Goal: Task Accomplishment & Management: Use online tool/utility

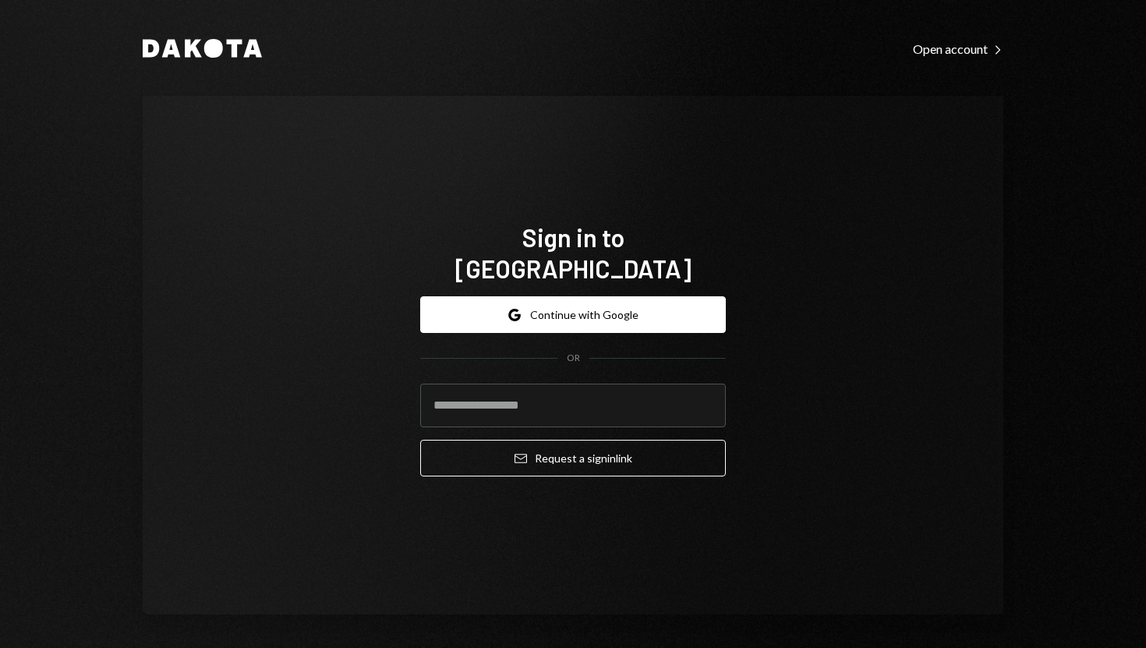
type input "**********"
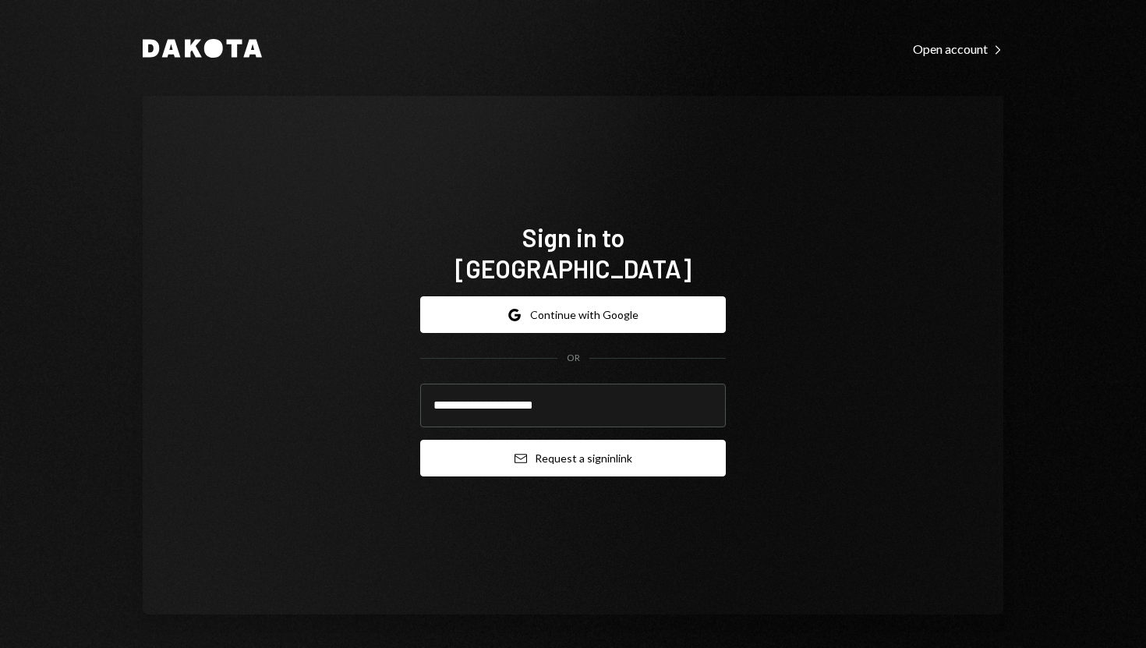
click at [494, 453] on button "Email Request a sign in link" at bounding box center [573, 458] width 306 height 37
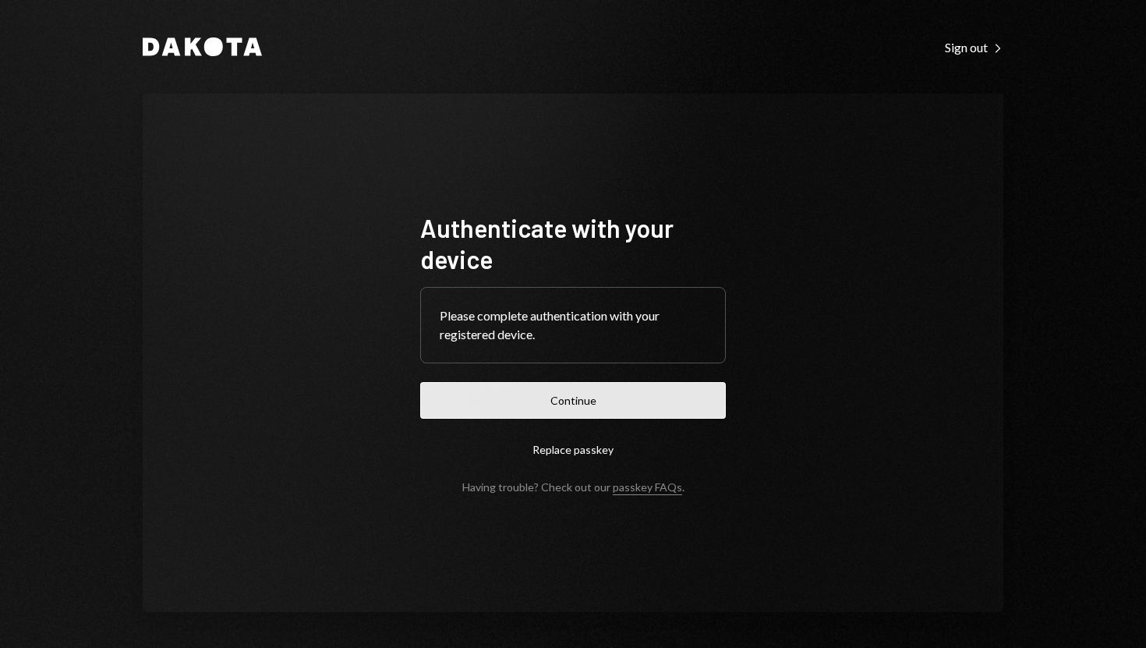
click at [556, 402] on button "Continue" at bounding box center [573, 400] width 306 height 37
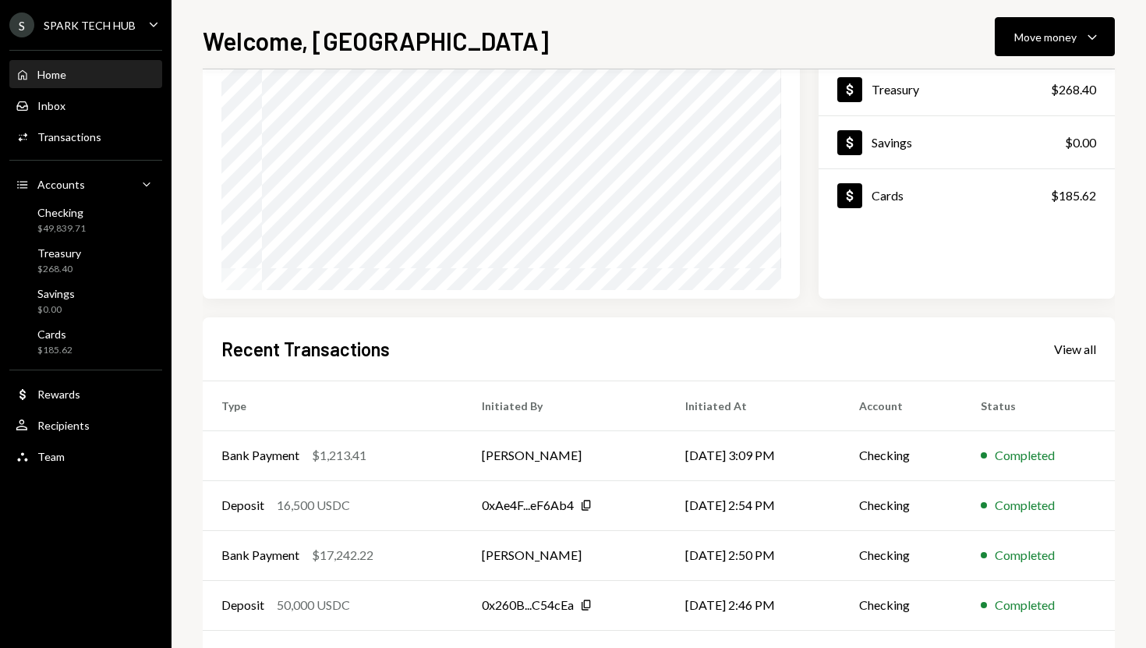
scroll to position [156, 0]
click at [1037, 41] on div "Move money" at bounding box center [1045, 37] width 62 height 16
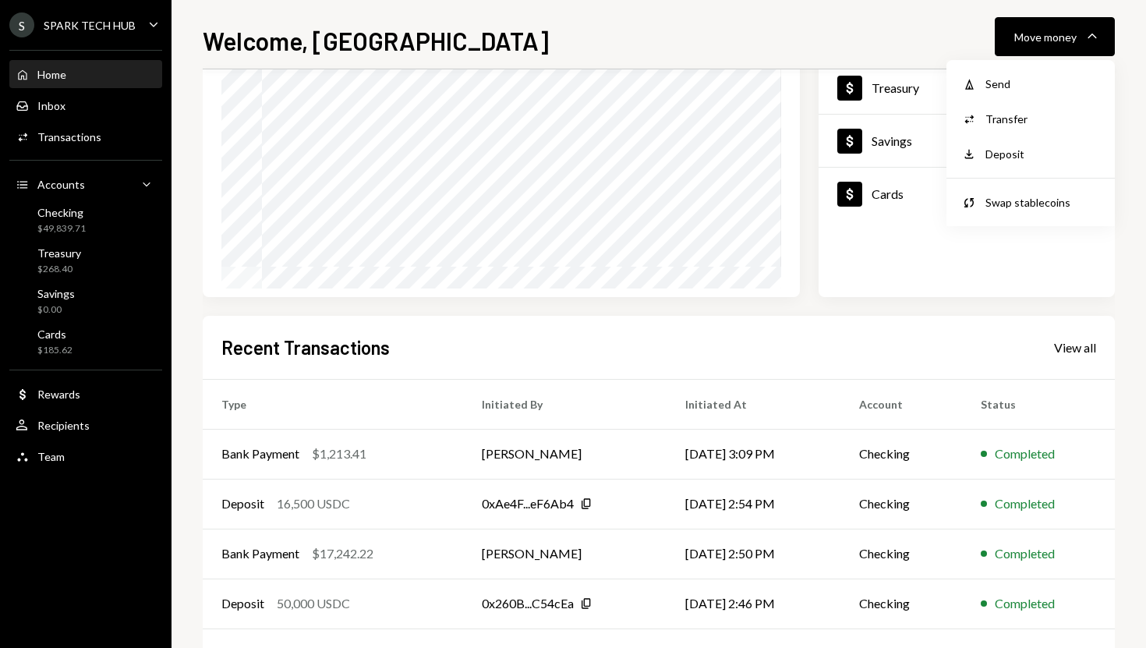
click at [1007, 61] on div "Withdraw Send Convert Transfer Deposit Deposit Swap Swap stablecoins" at bounding box center [1030, 143] width 168 height 166
click at [997, 82] on div "Send" at bounding box center [1042, 84] width 114 height 16
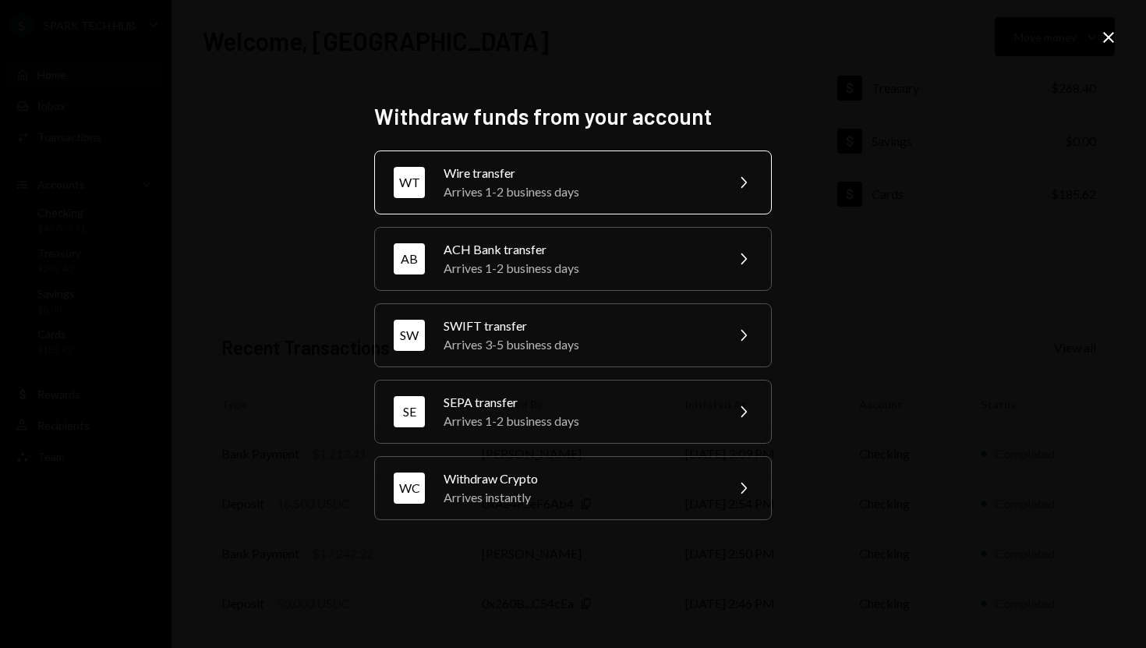
click at [666, 176] on div "Wire transfer" at bounding box center [579, 173] width 271 height 19
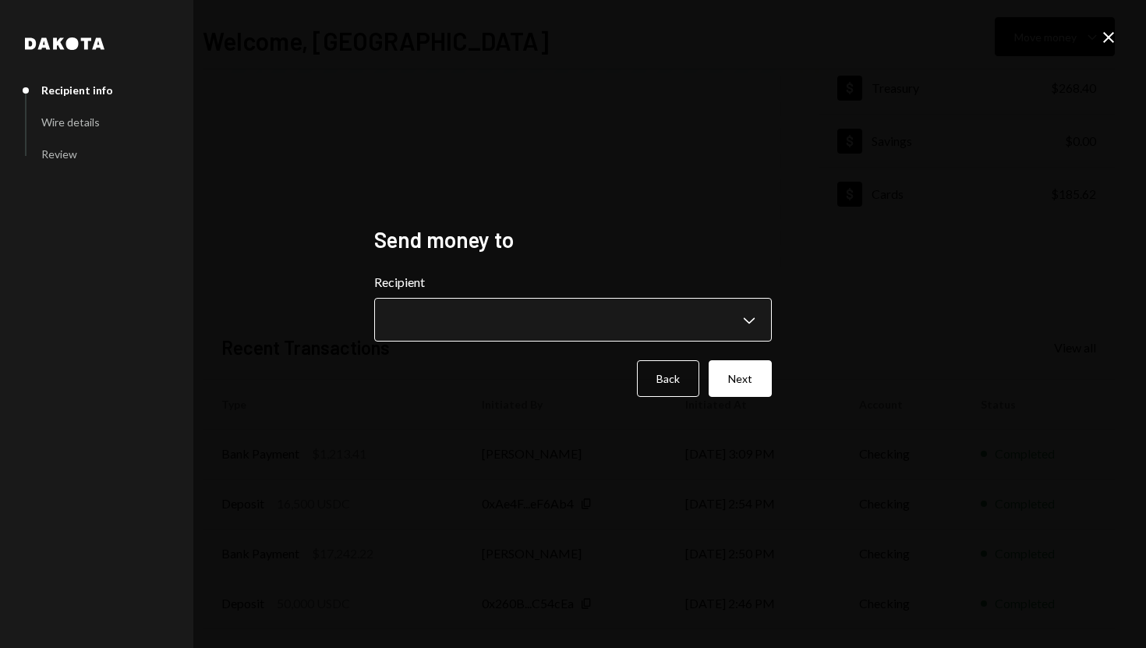
click at [748, 327] on body "**********" at bounding box center [573, 324] width 1146 height 648
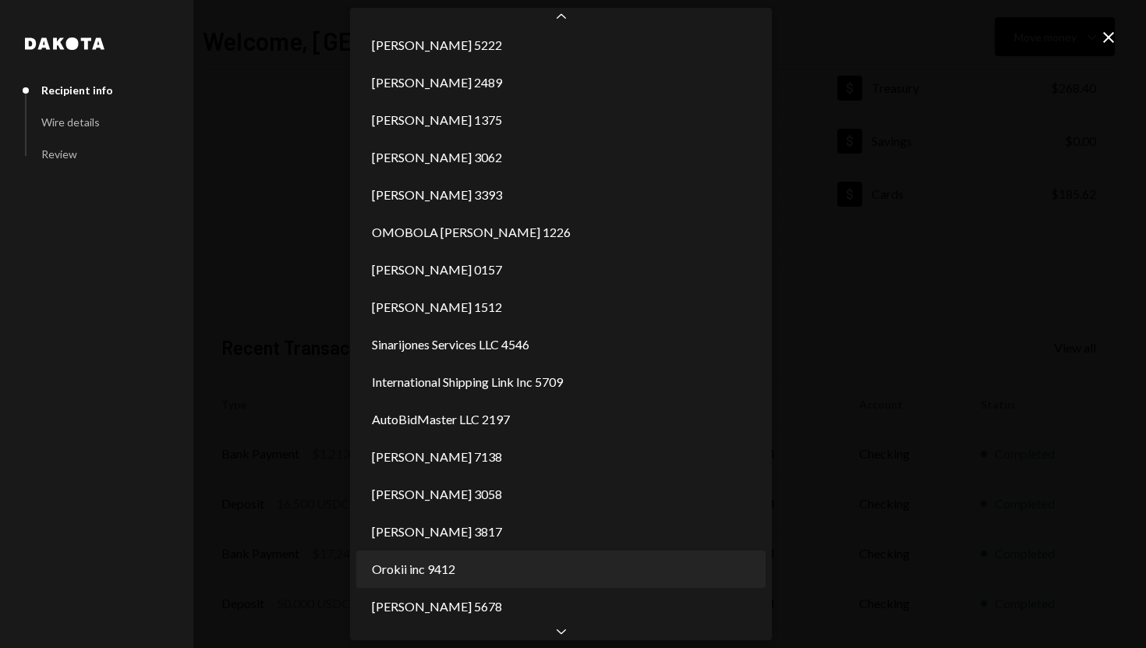
scroll to position [1278, 0]
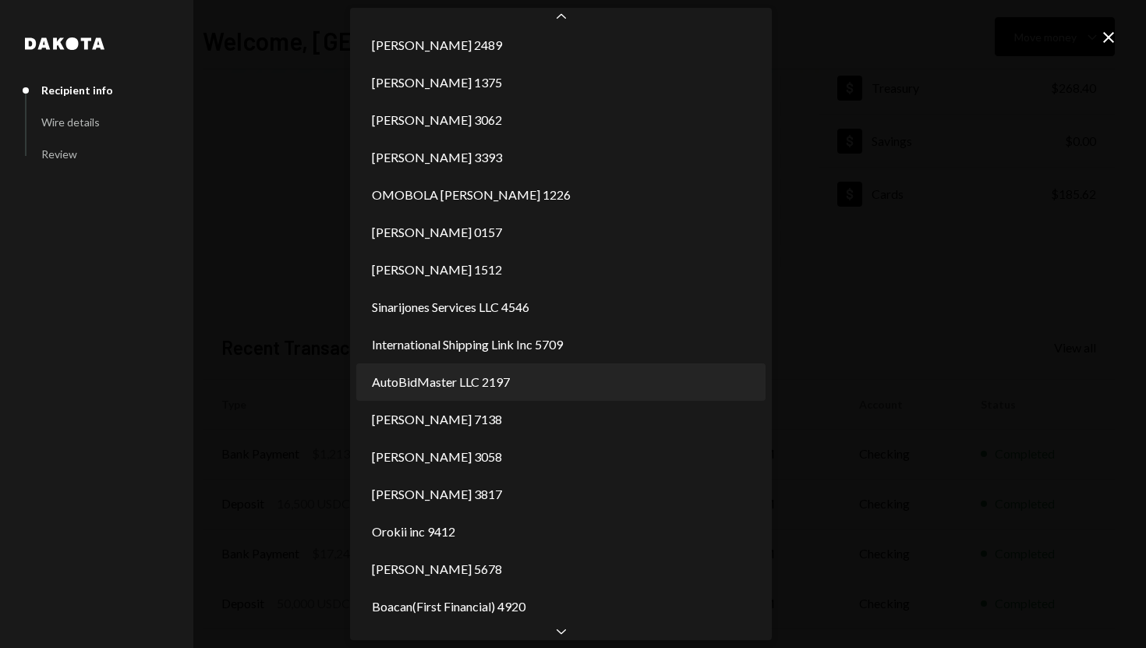
select select "**********"
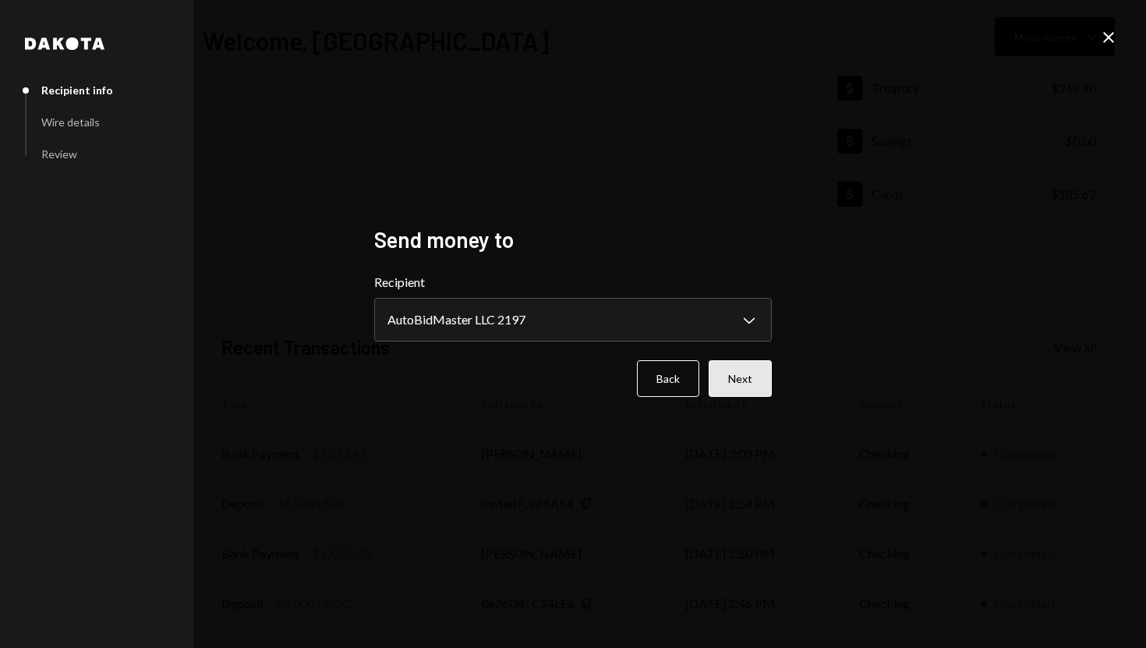
click at [730, 391] on button "Next" at bounding box center [740, 378] width 63 height 37
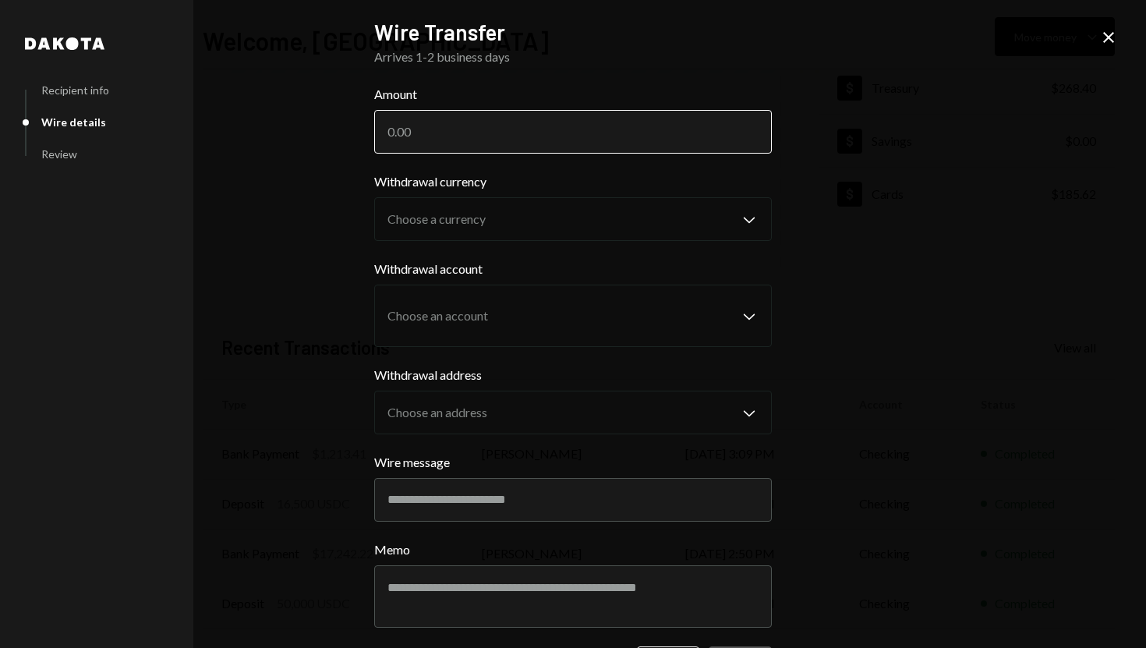
click at [513, 129] on input "Amount" at bounding box center [573, 132] width 398 height 44
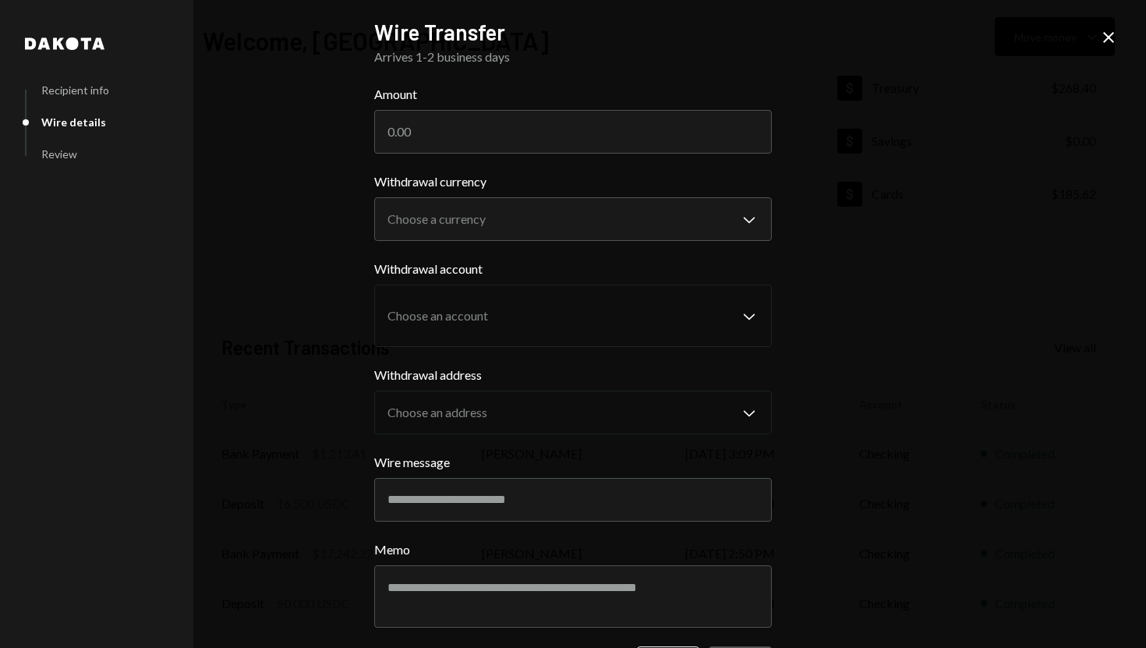
scroll to position [59, 0]
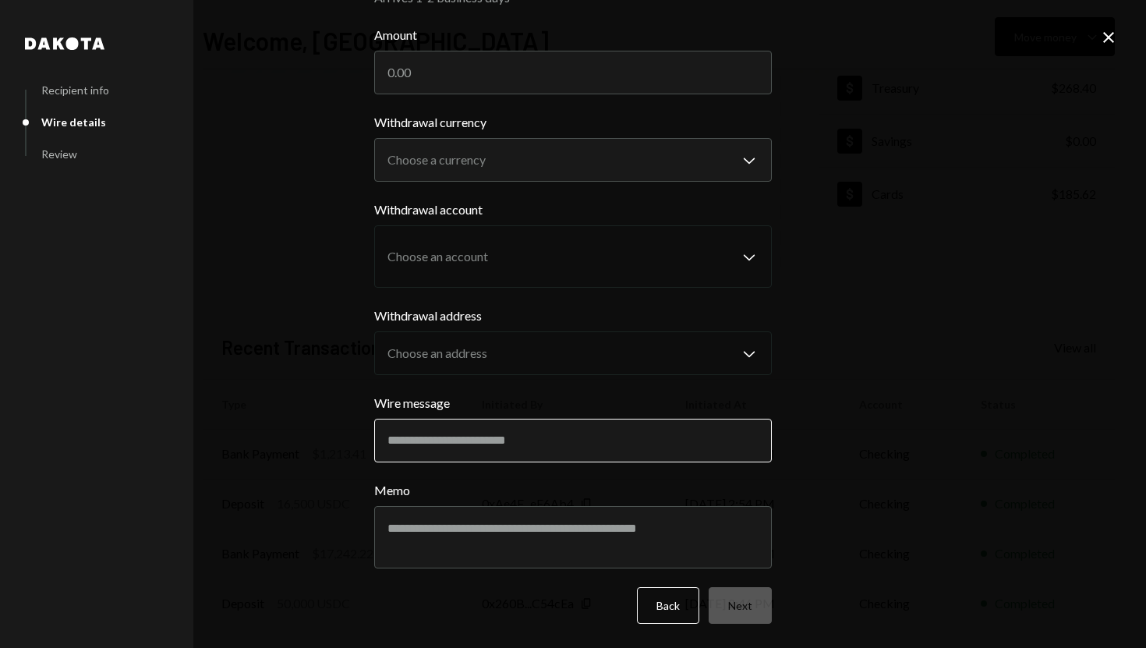
click at [449, 428] on input "Wire message" at bounding box center [573, 441] width 398 height 44
paste input "**********"
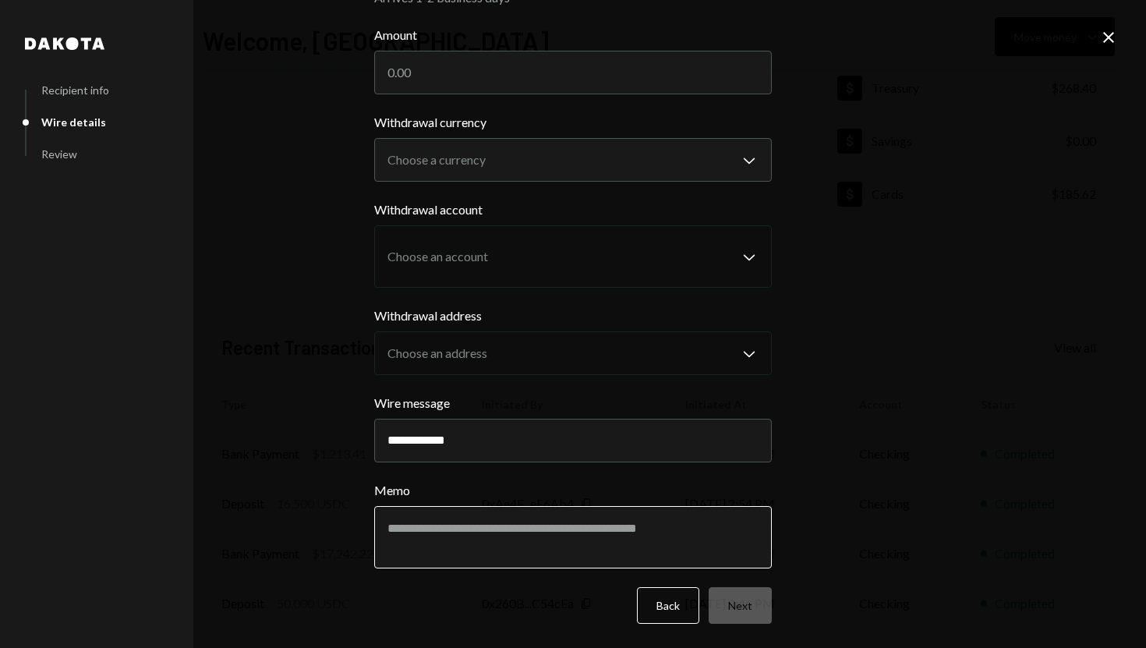
type input "**********"
click at [423, 528] on textarea "Memo" at bounding box center [573, 537] width 398 height 62
paste textarea "**********"
type textarea "**********"
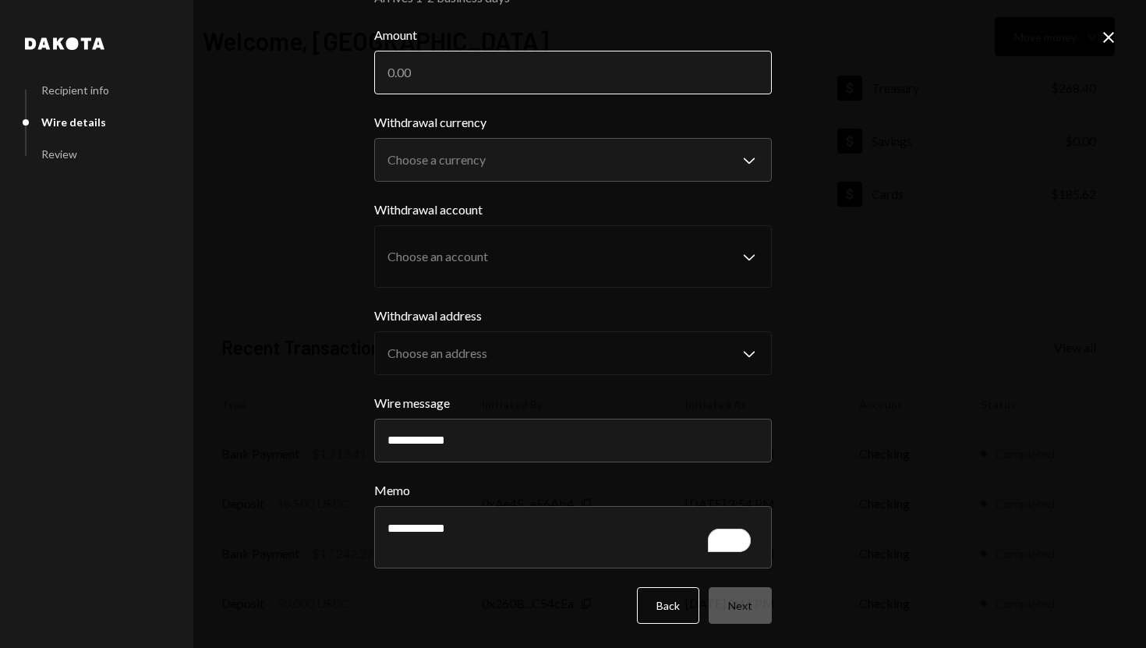
click at [422, 78] on input "Amount" at bounding box center [573, 73] width 398 height 44
paste input "23316"
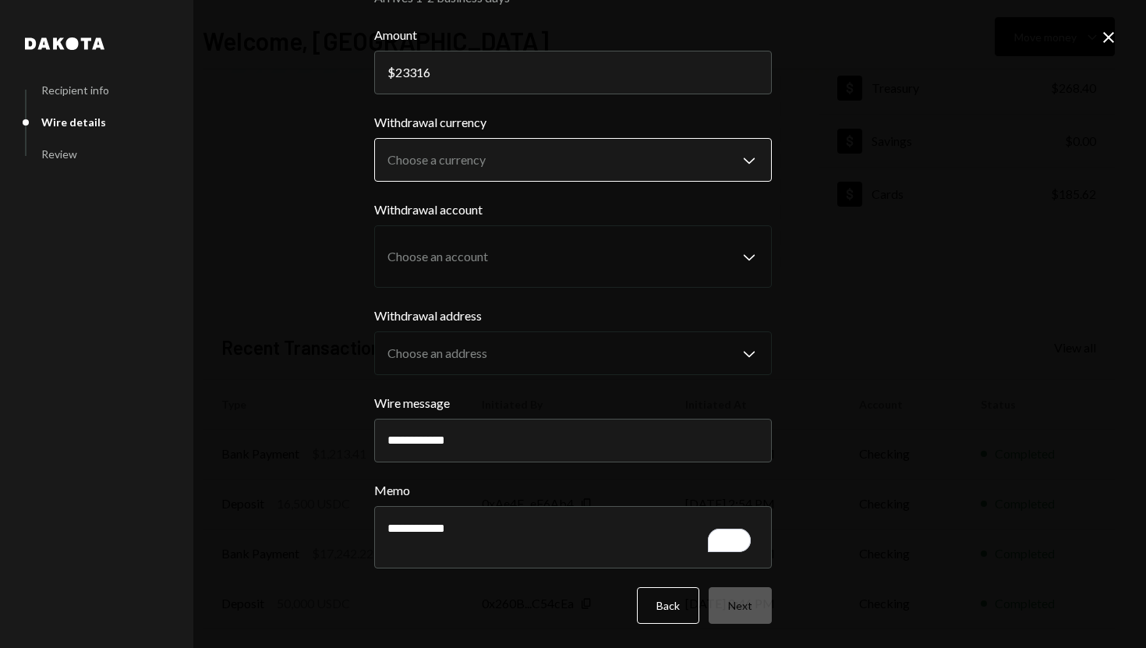
type input "23316"
click at [444, 165] on body "S SPARK TECH HUB Caret Down Home Home Inbox Inbox Activities Transactions Accou…" at bounding box center [573, 324] width 1146 height 648
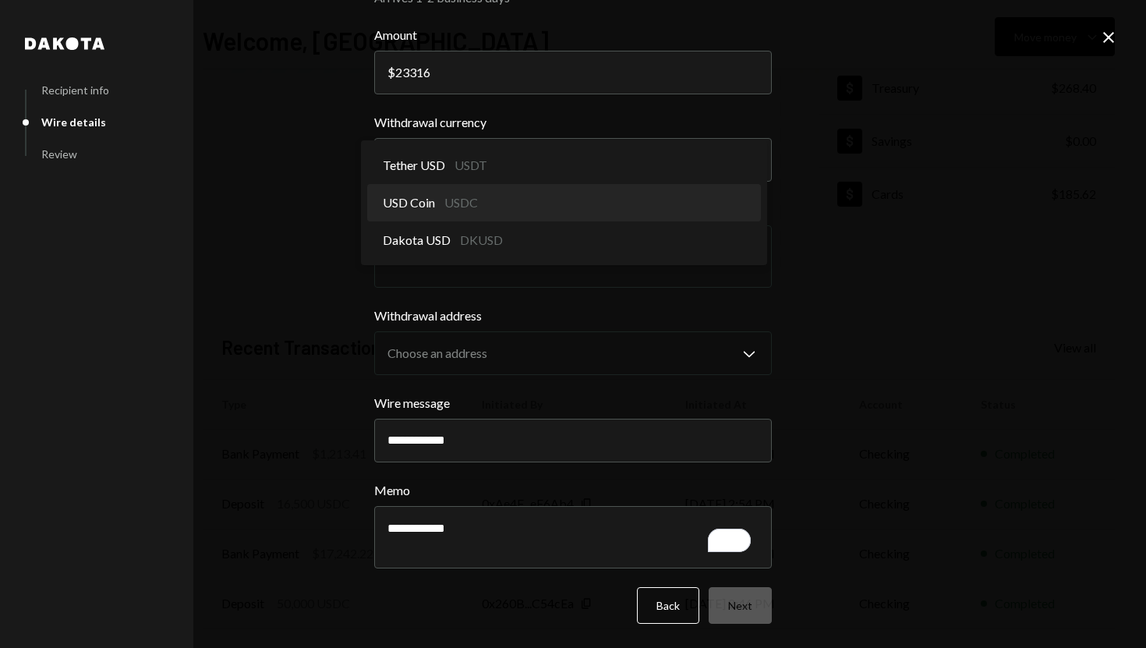
select select "****"
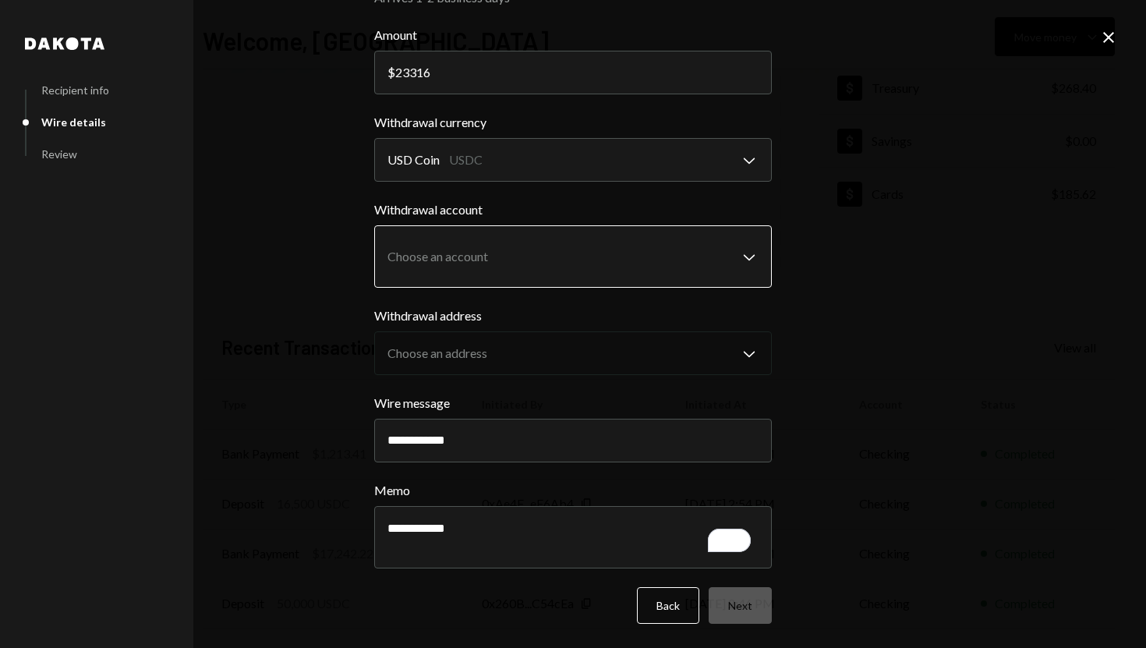
click at [469, 250] on body "**********" at bounding box center [573, 324] width 1146 height 648
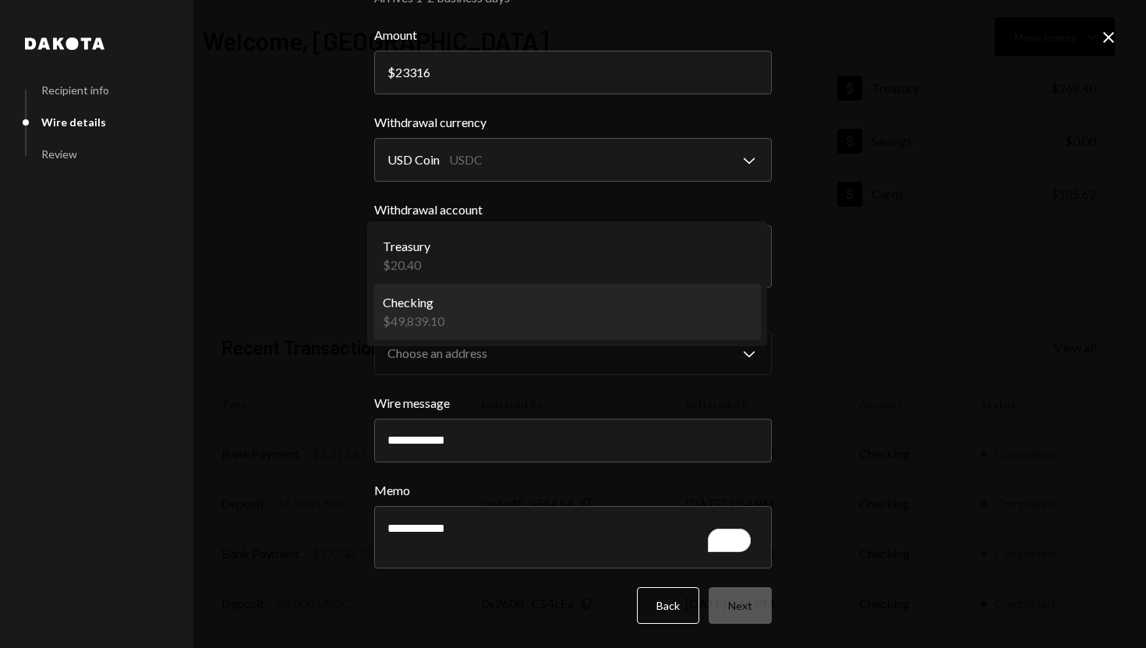
select select "**********"
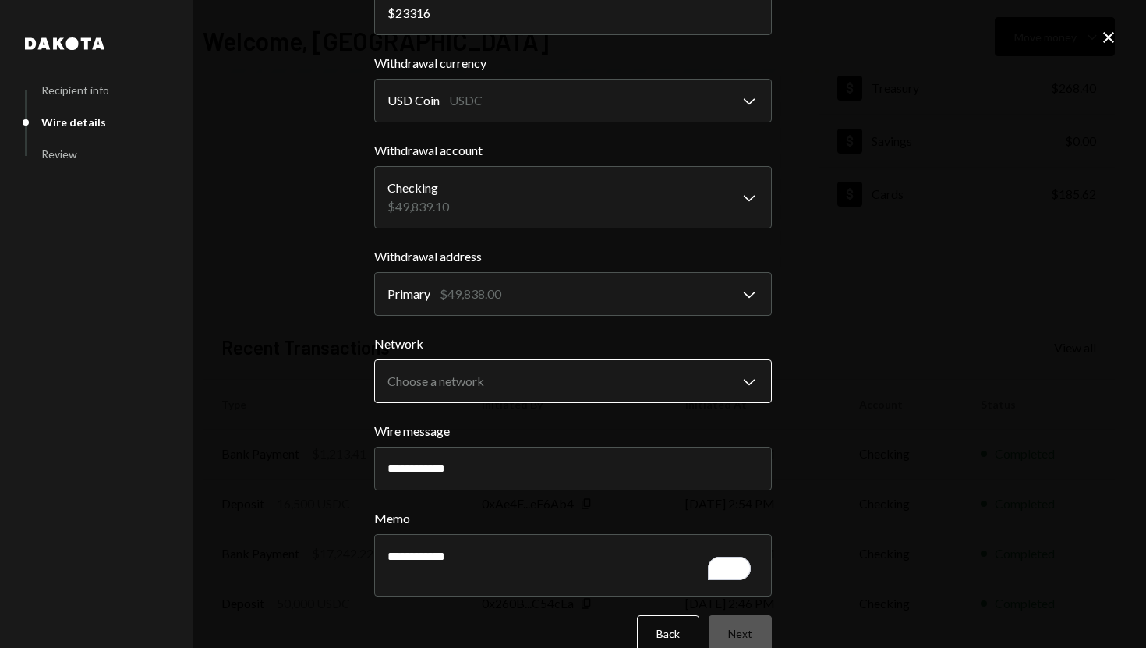
scroll to position [119, 0]
click at [579, 376] on body "**********" at bounding box center [573, 324] width 1146 height 648
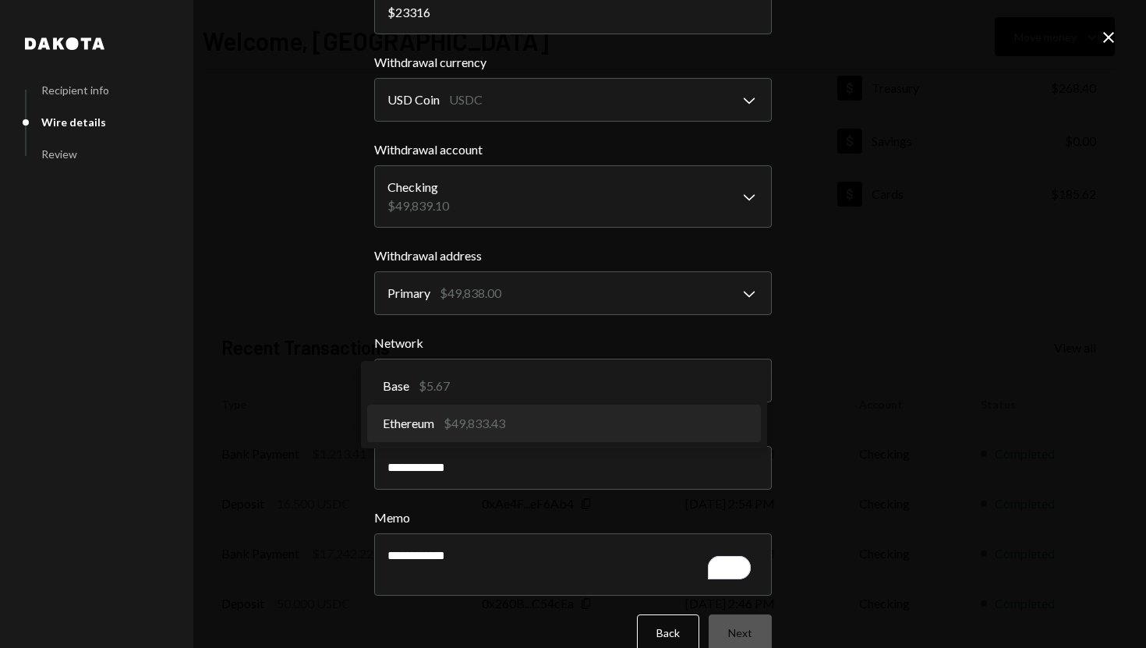
select select "**********"
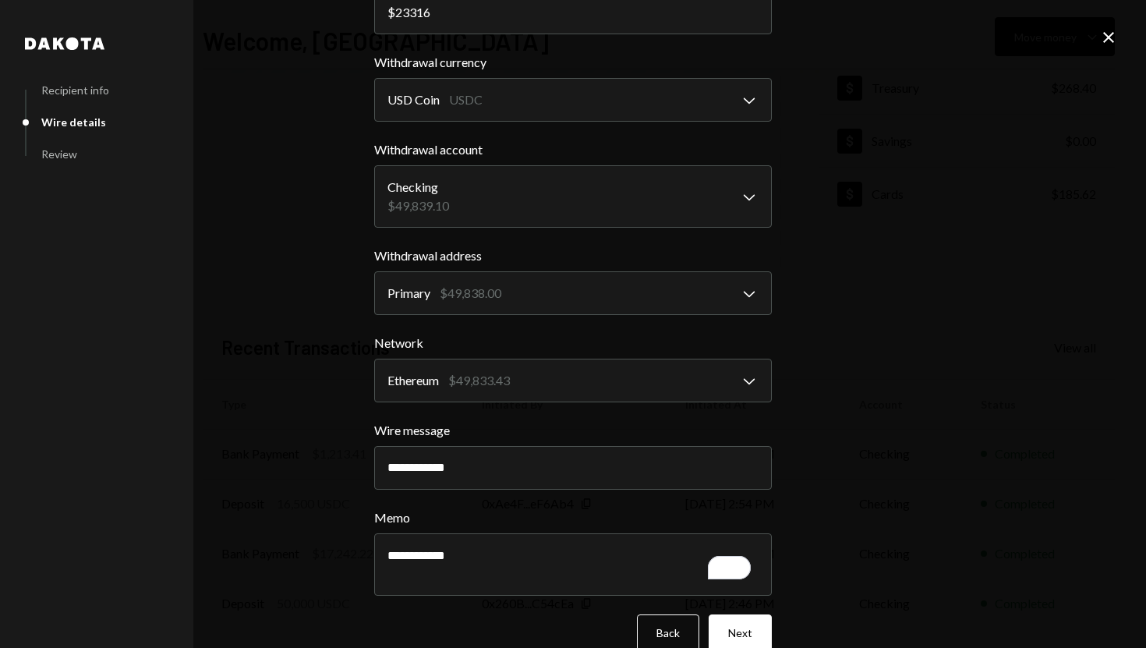
scroll to position [147, 0]
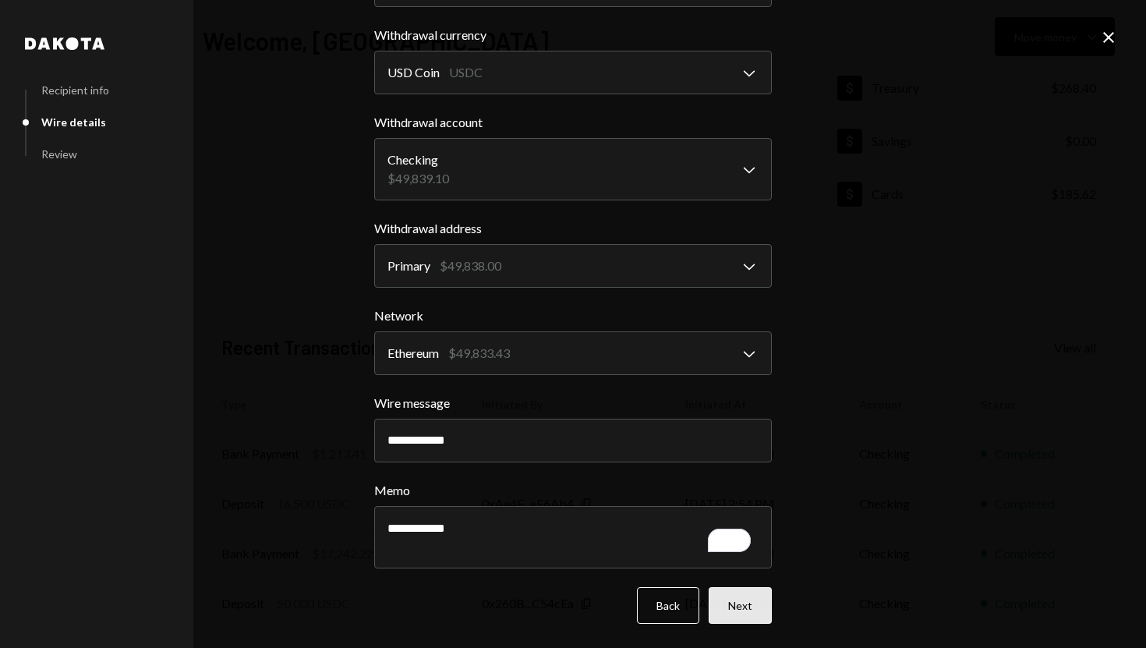
click at [713, 601] on button "Next" at bounding box center [740, 605] width 63 height 37
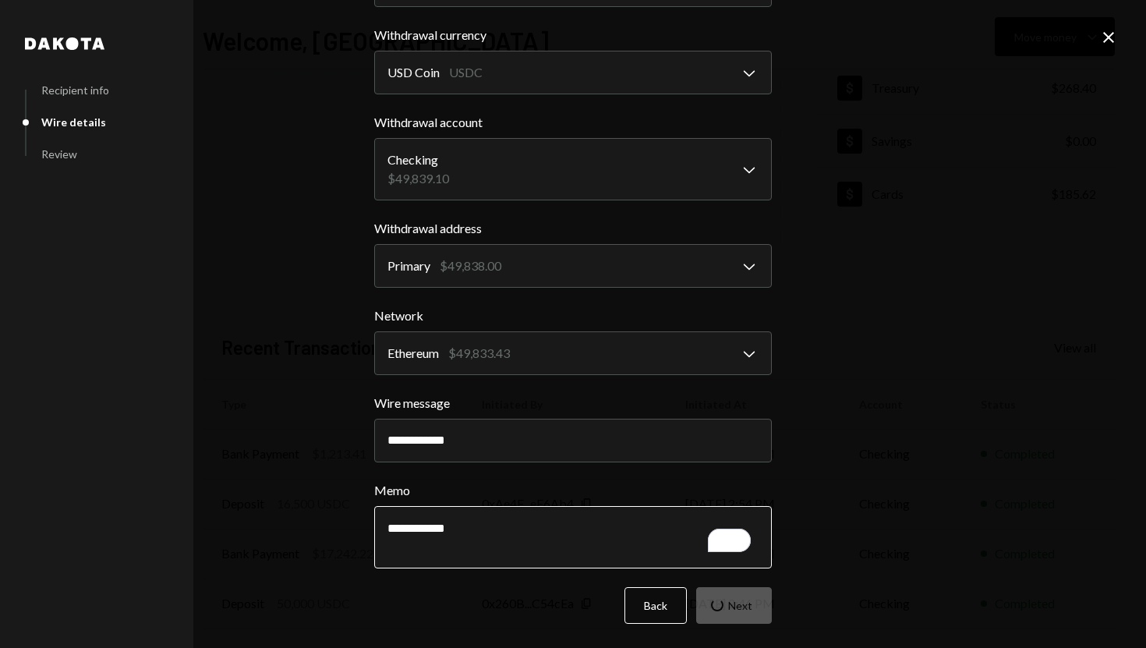
scroll to position [0, 0]
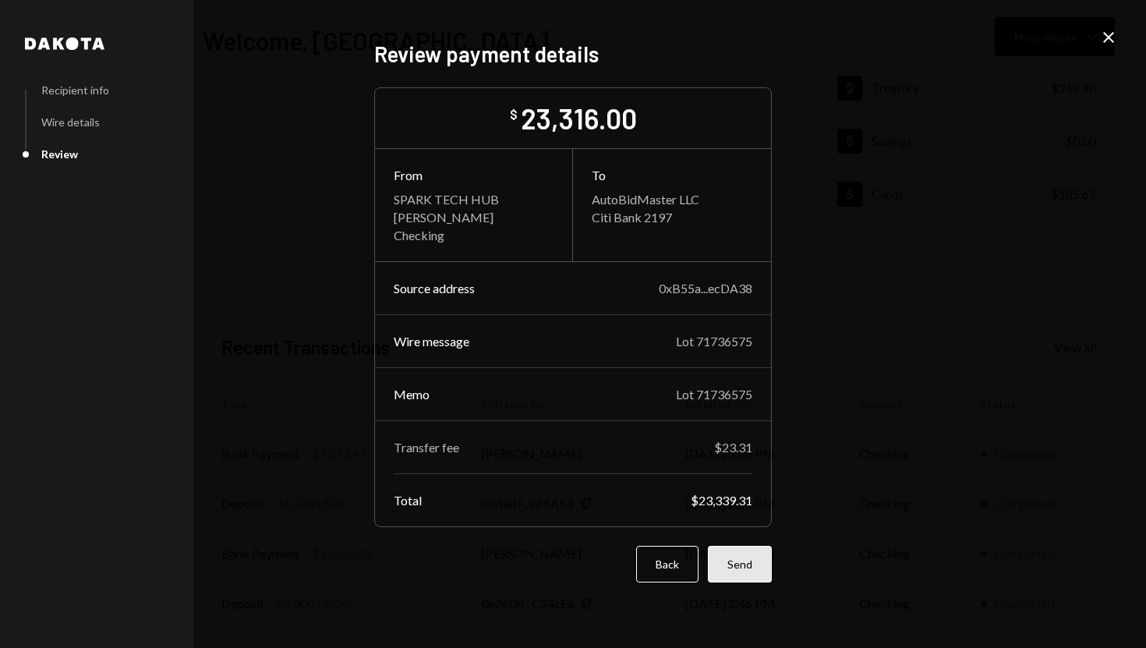
click at [751, 556] on button "Send" at bounding box center [740, 564] width 64 height 37
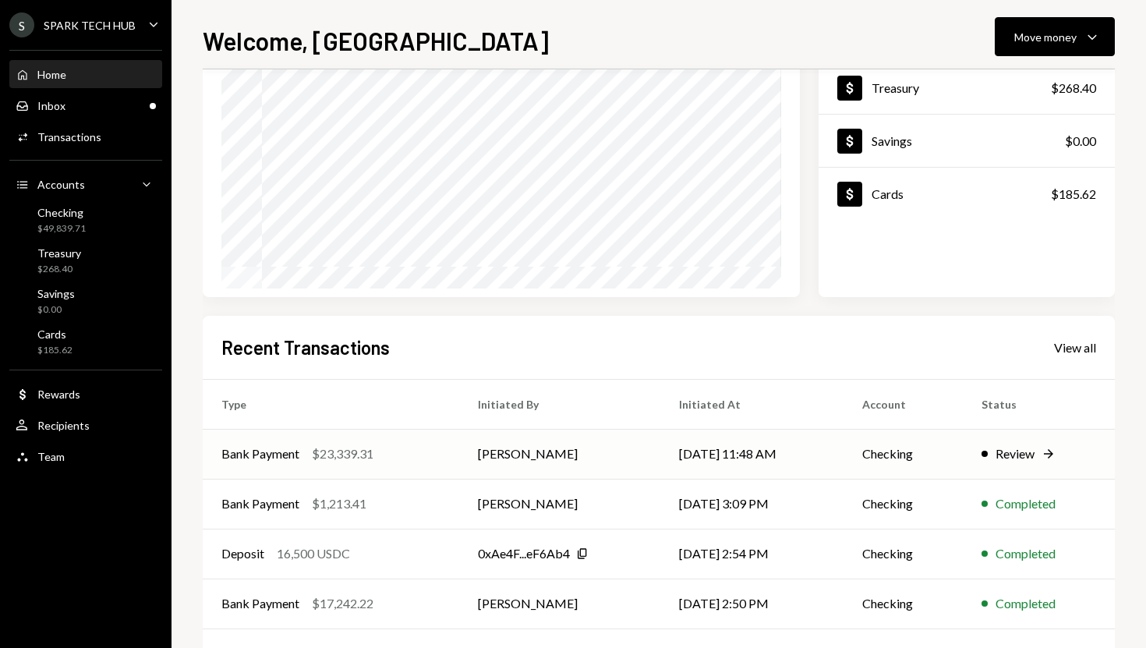
click at [501, 462] on td "[PERSON_NAME]" at bounding box center [559, 454] width 201 height 50
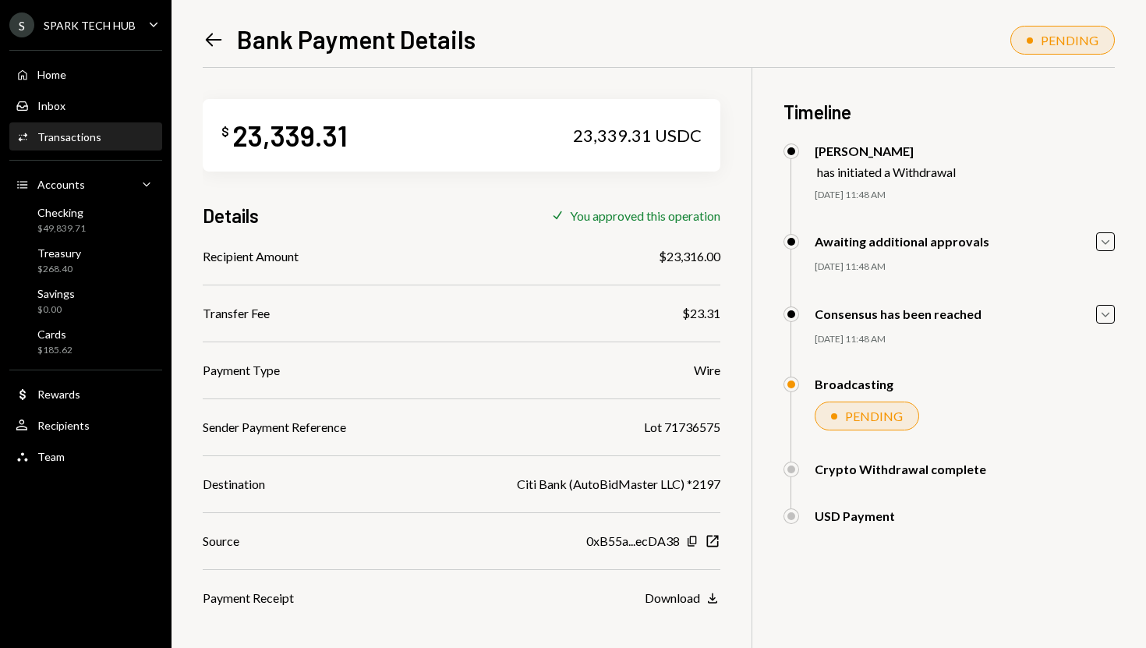
scroll to position [68, 0]
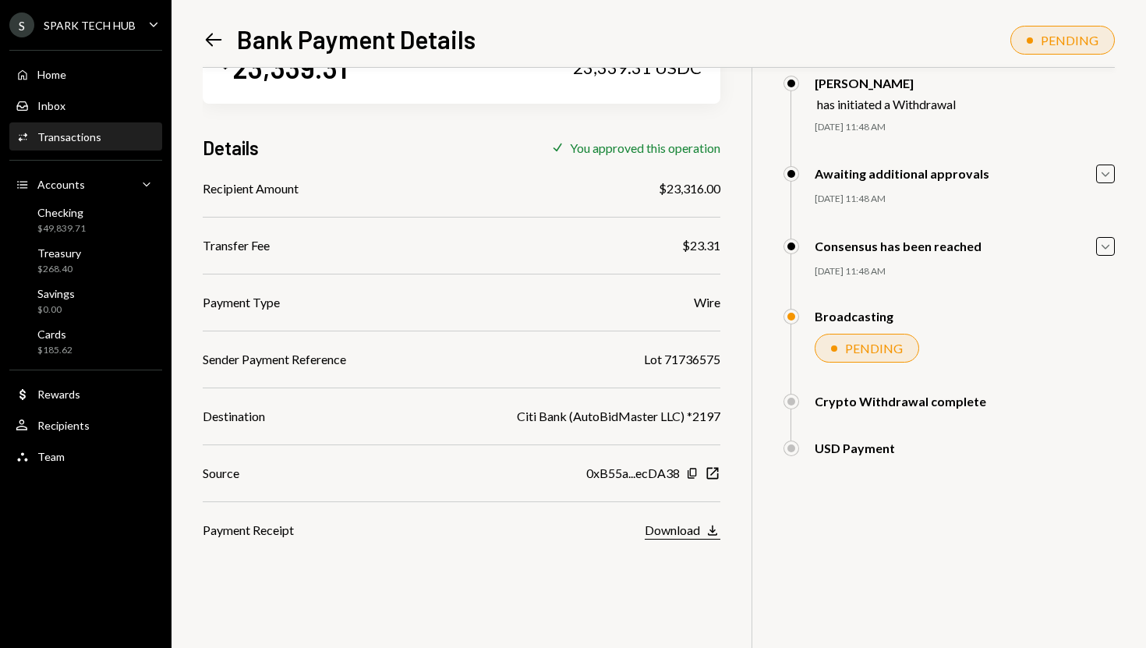
click at [670, 535] on div "Download" at bounding box center [672, 529] width 55 height 15
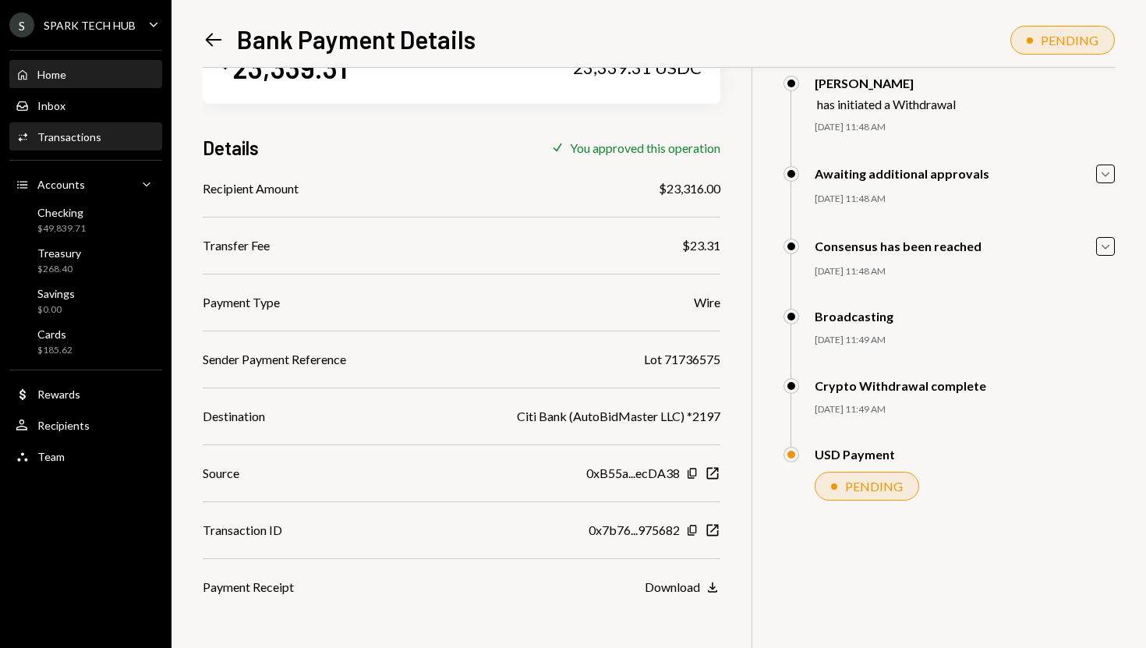
click at [107, 72] on div "Home Home" at bounding box center [86, 75] width 140 height 14
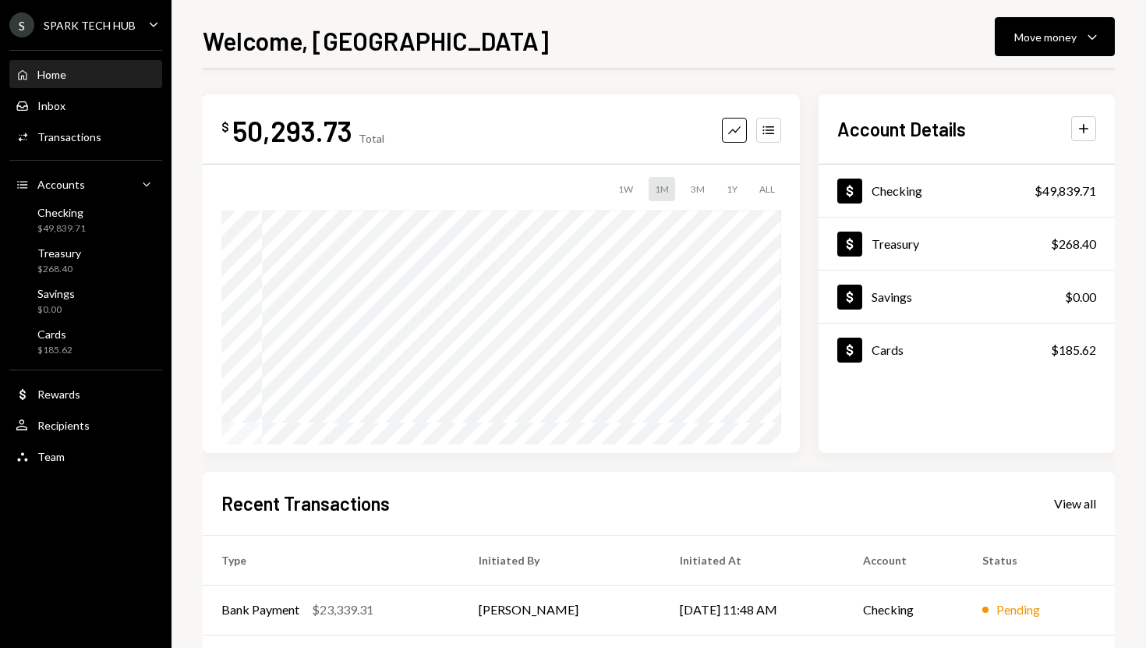
scroll to position [21, 0]
click at [140, 141] on div "Activities Transactions" at bounding box center [86, 137] width 140 height 14
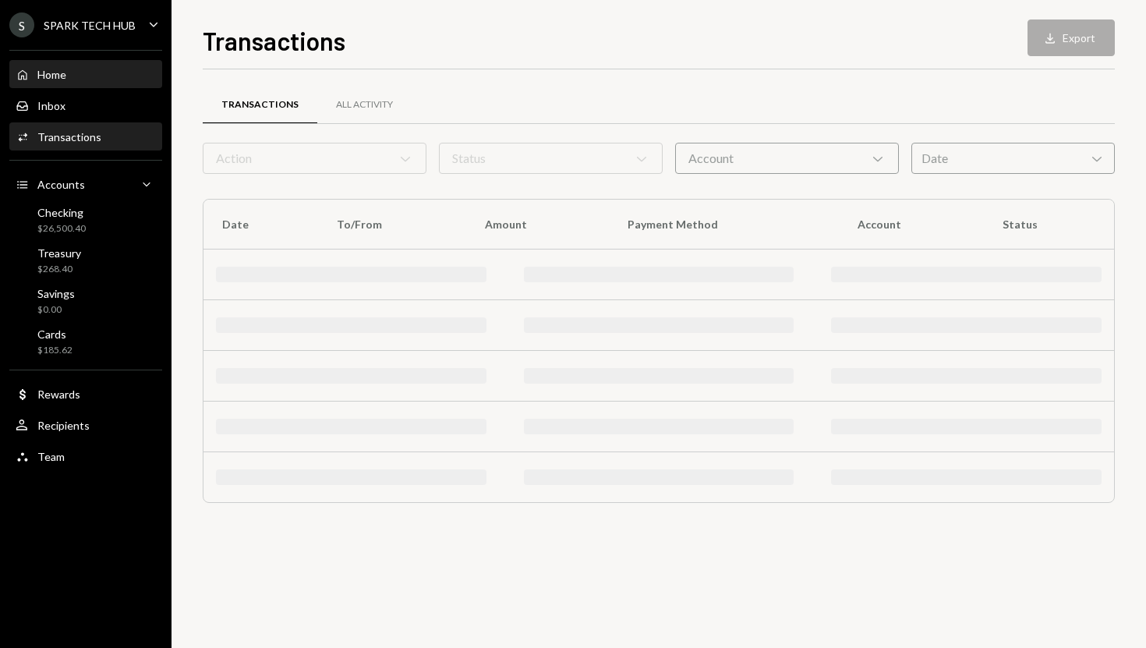
click at [111, 83] on div "Home Home" at bounding box center [86, 75] width 140 height 27
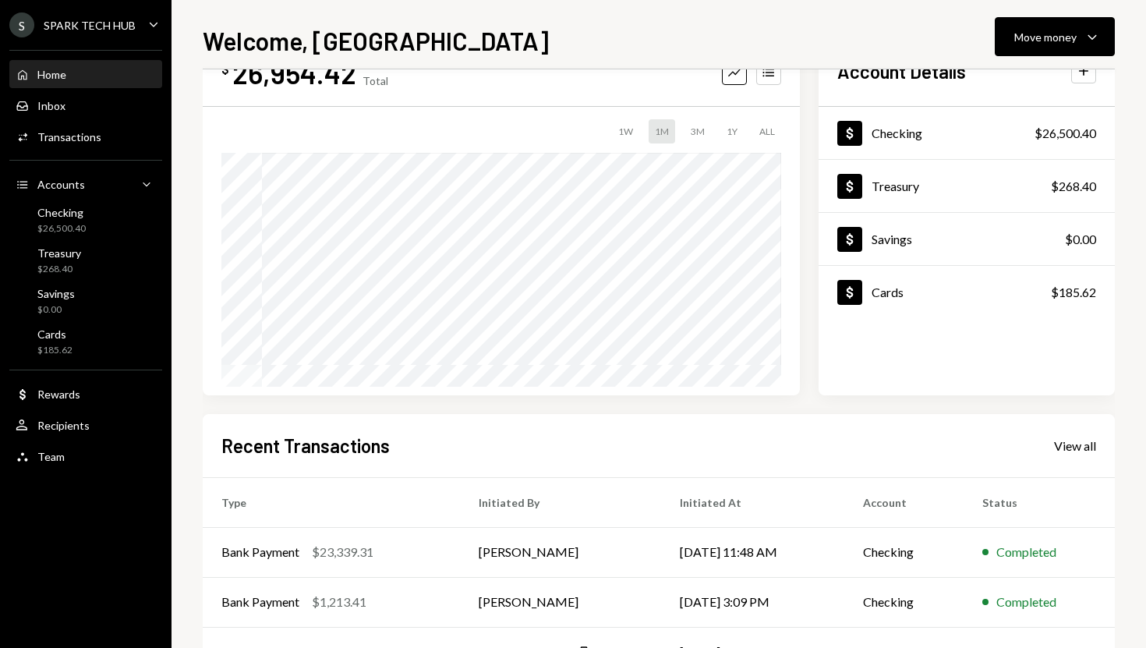
scroll to position [49, 0]
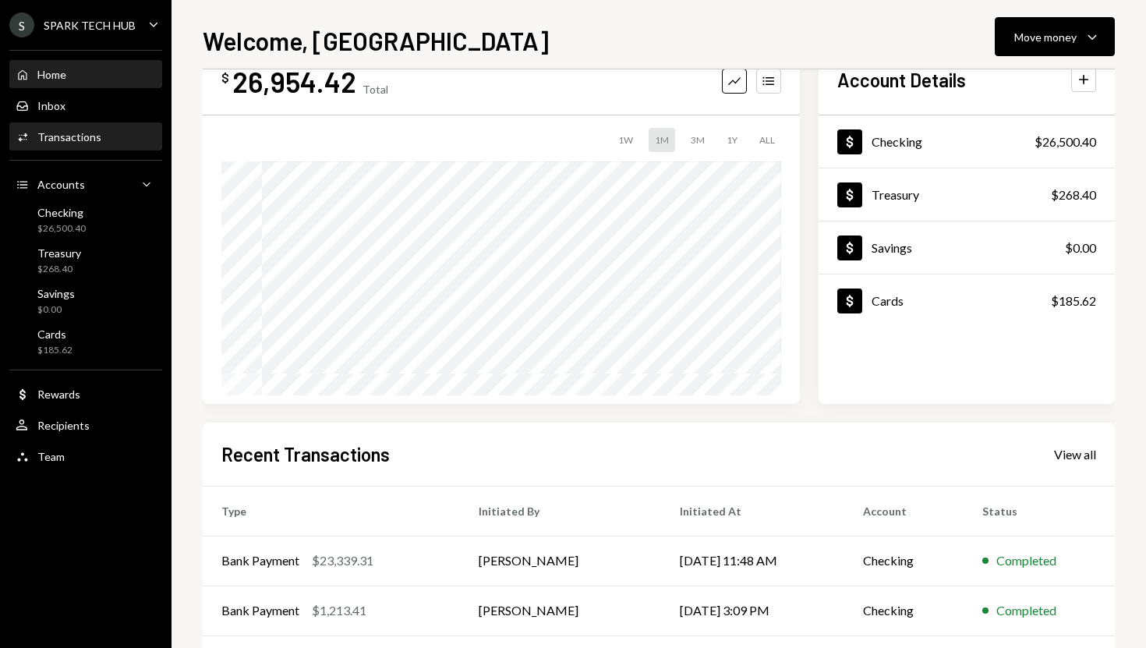
click at [95, 130] on div "Activities Transactions" at bounding box center [59, 137] width 86 height 14
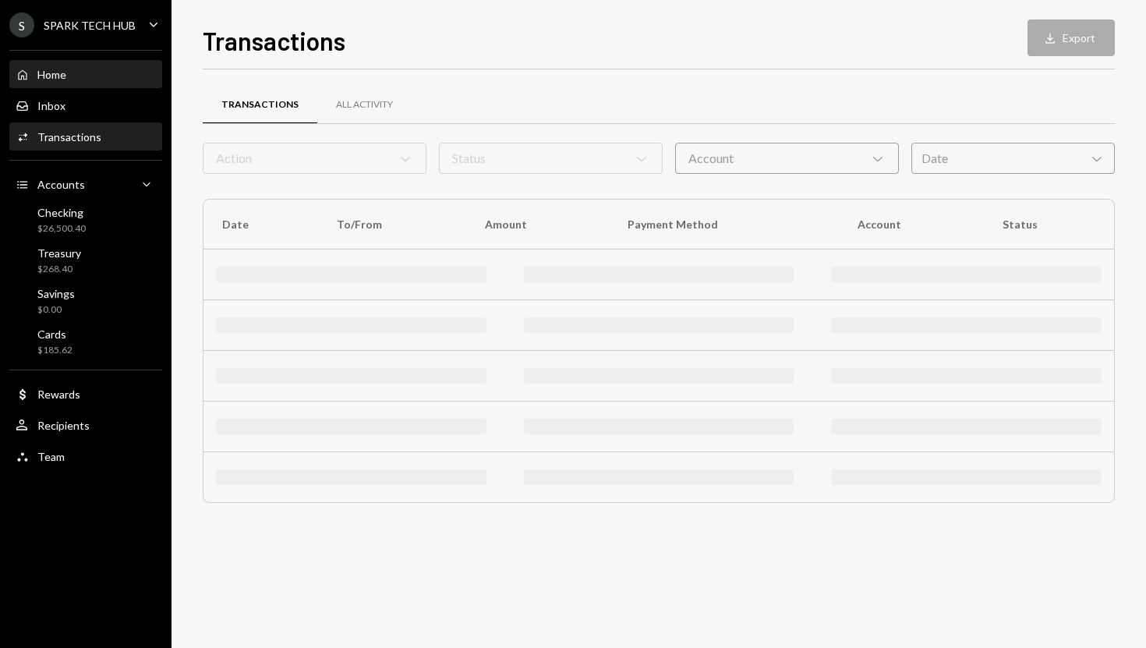
click at [91, 75] on div "Home Home" at bounding box center [86, 75] width 140 height 14
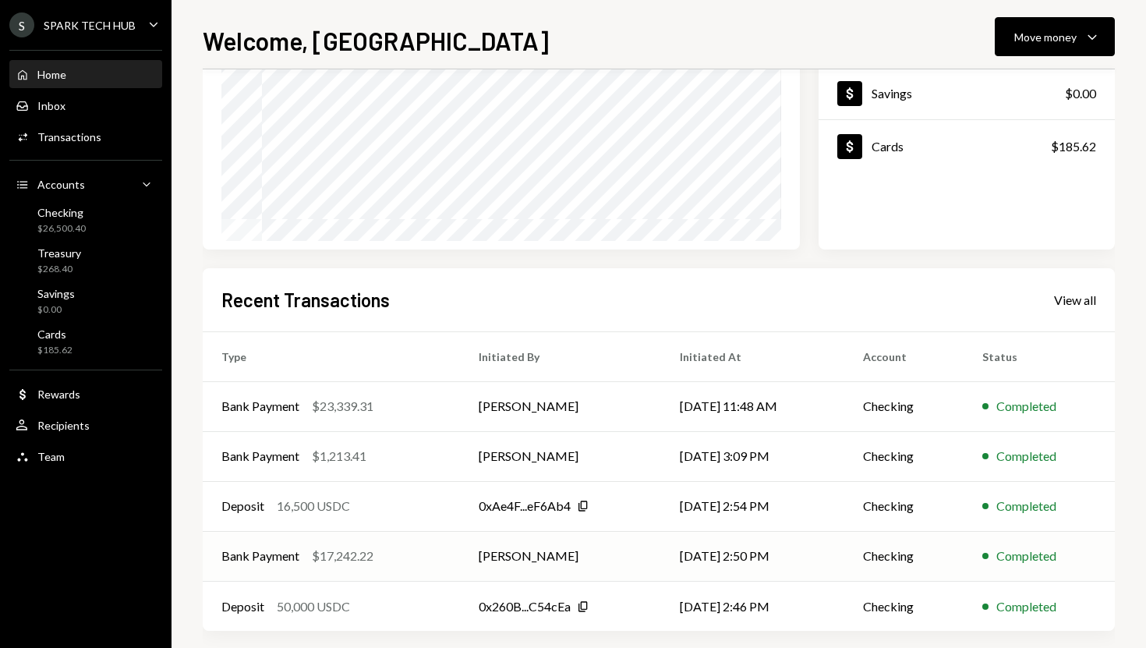
scroll to position [217, 0]
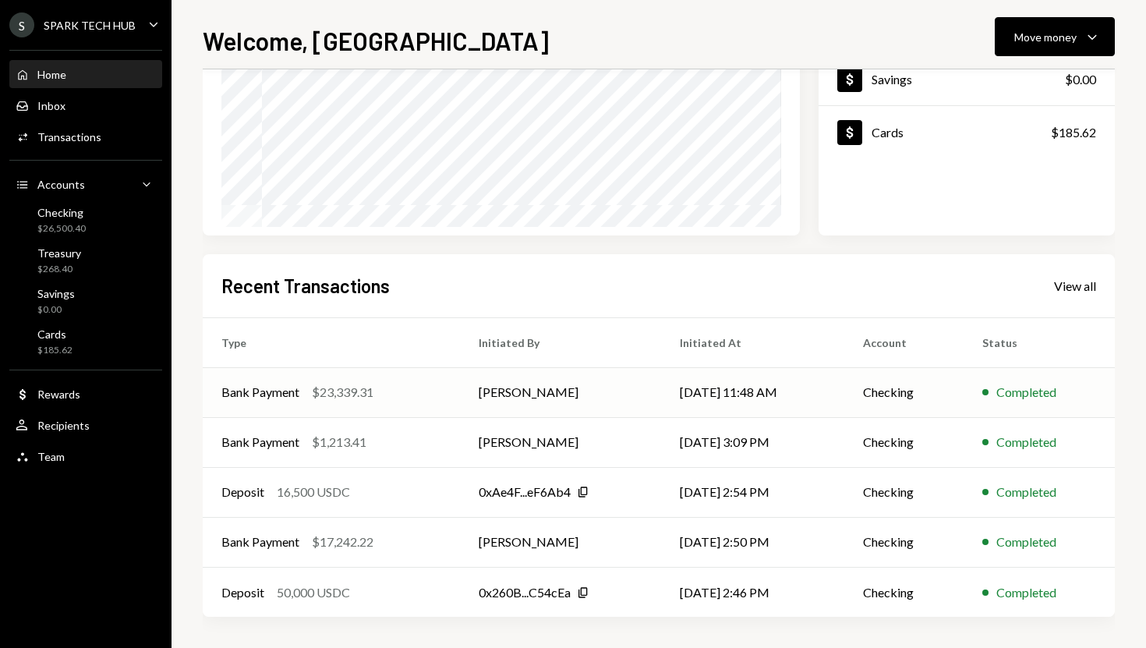
click at [520, 398] on td "[PERSON_NAME]" at bounding box center [560, 392] width 201 height 50
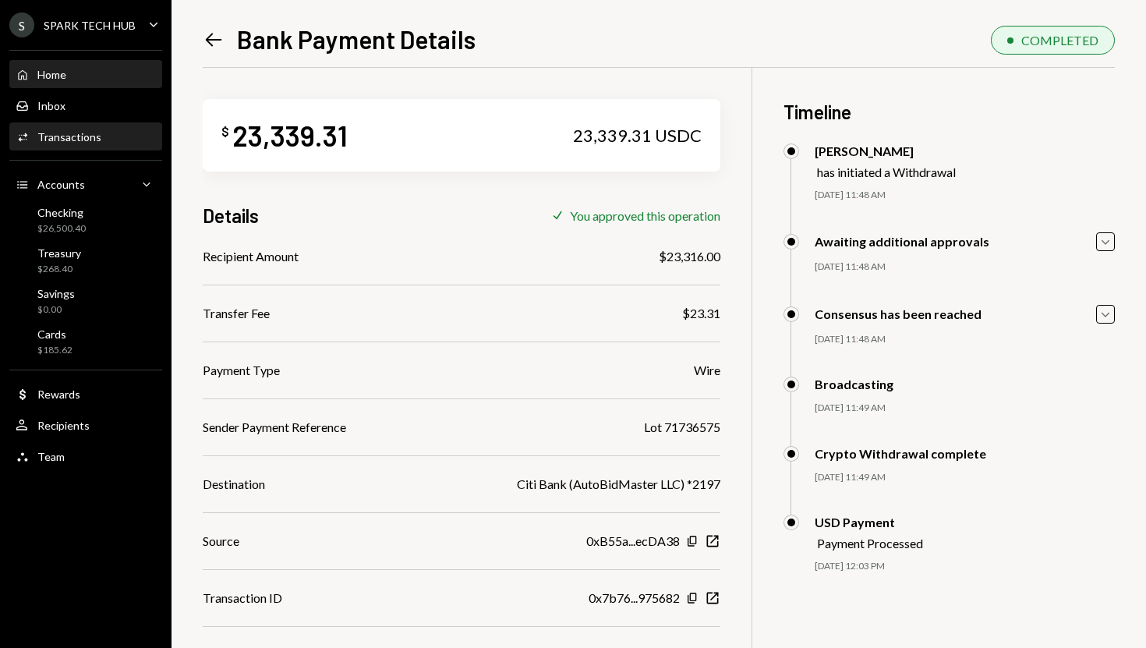
click at [116, 71] on div "Home Home" at bounding box center [86, 75] width 140 height 14
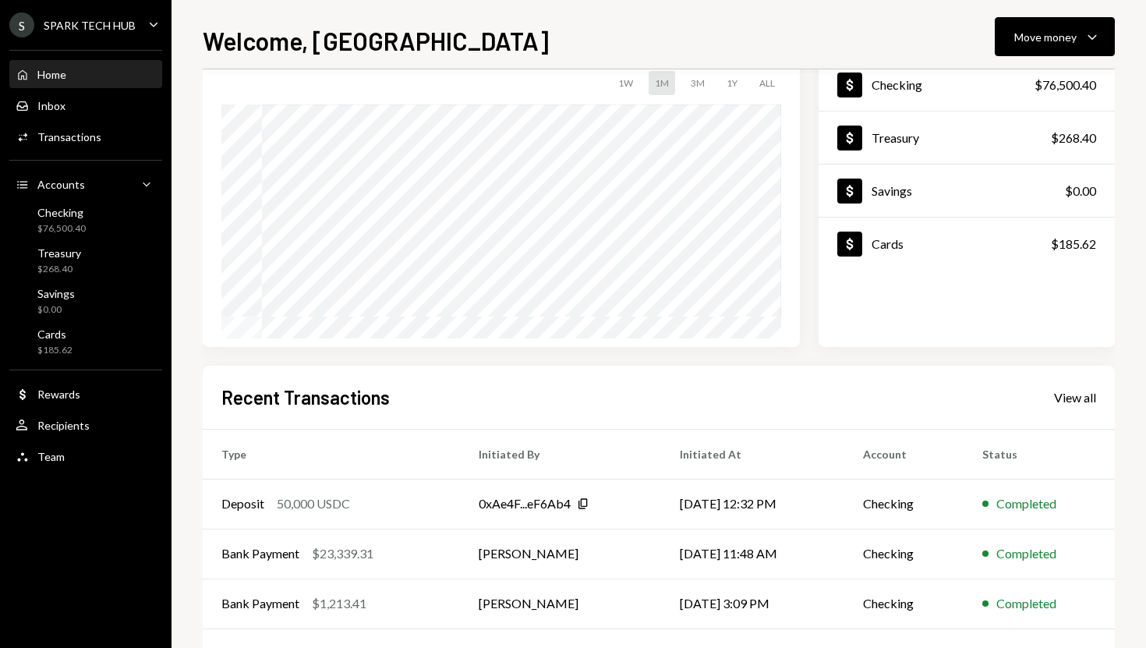
scroll to position [138, 0]
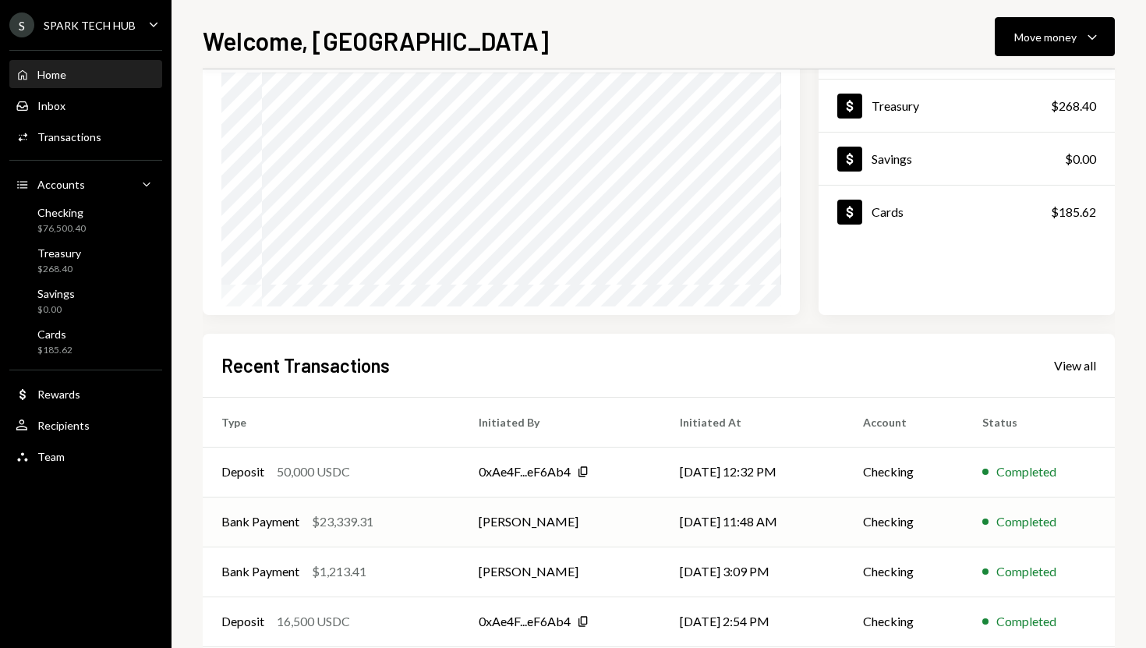
click at [703, 527] on td "[DATE] 11:48 AM" at bounding box center [752, 522] width 183 height 50
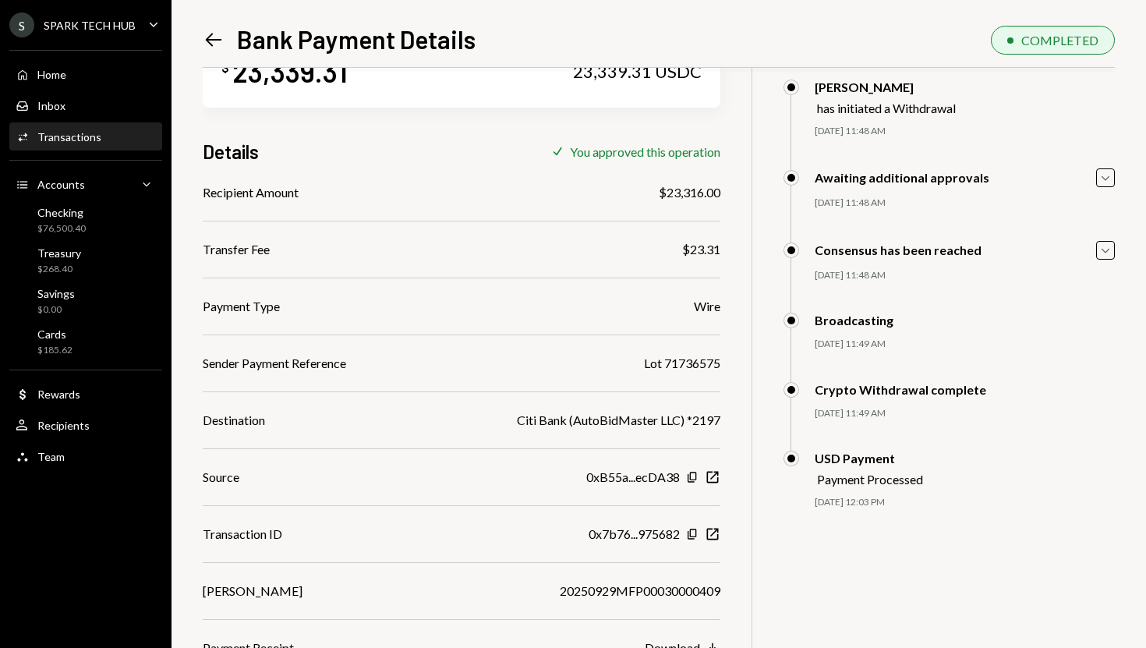
scroll to position [73, 0]
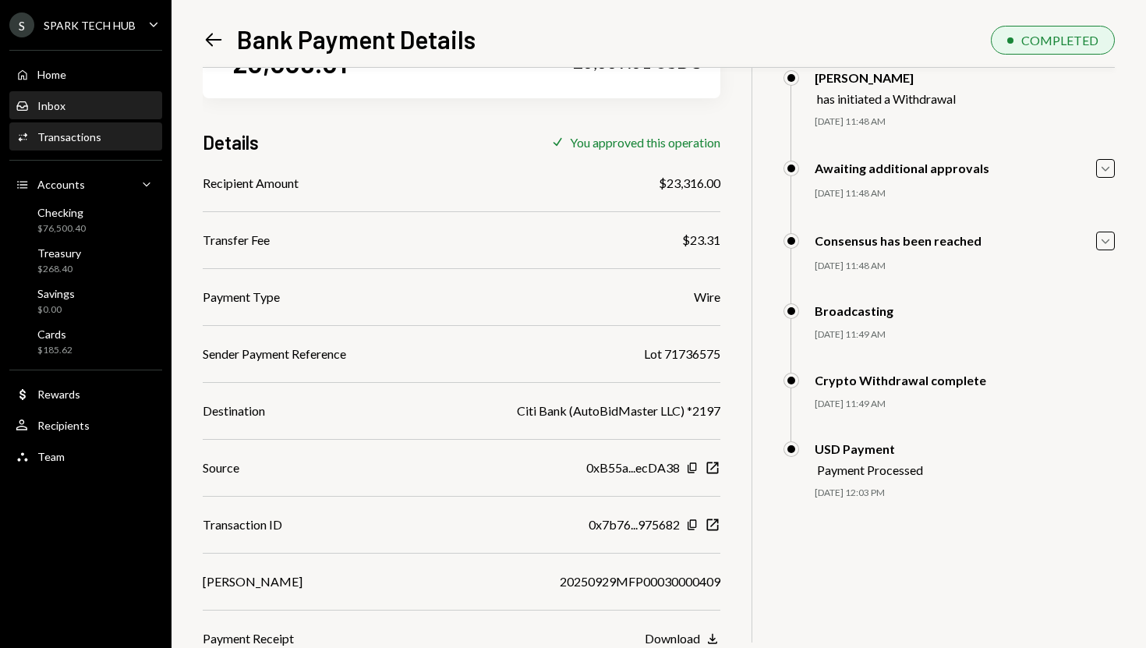
click at [90, 94] on div "Inbox Inbox" at bounding box center [86, 106] width 140 height 27
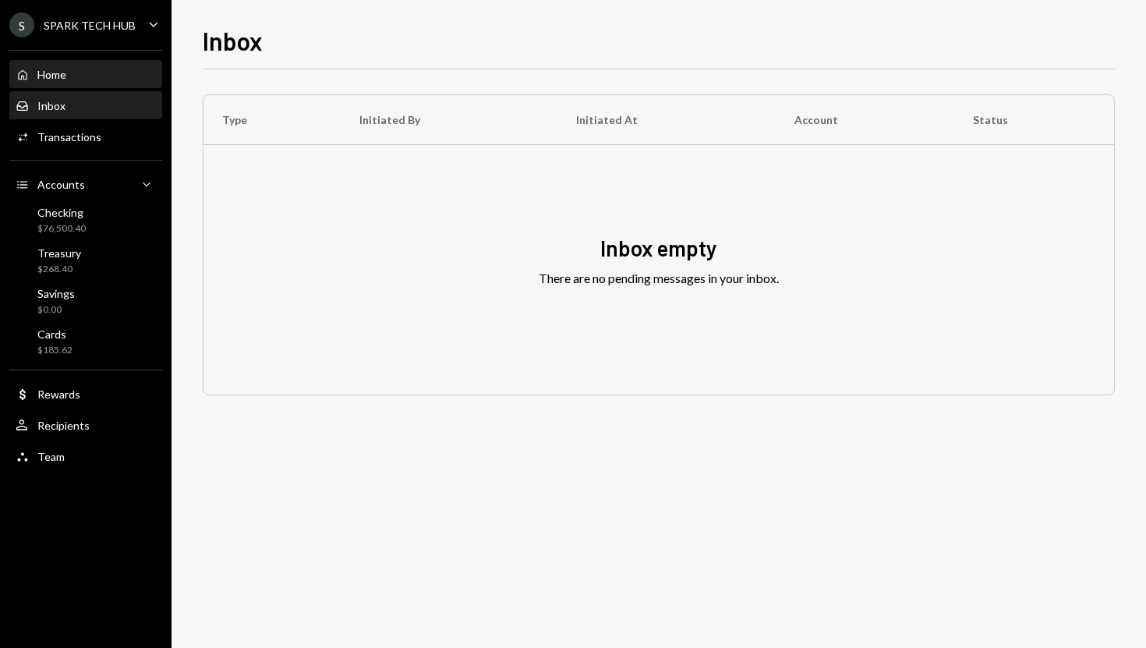
click at [97, 76] on div "Home Home" at bounding box center [86, 75] width 140 height 14
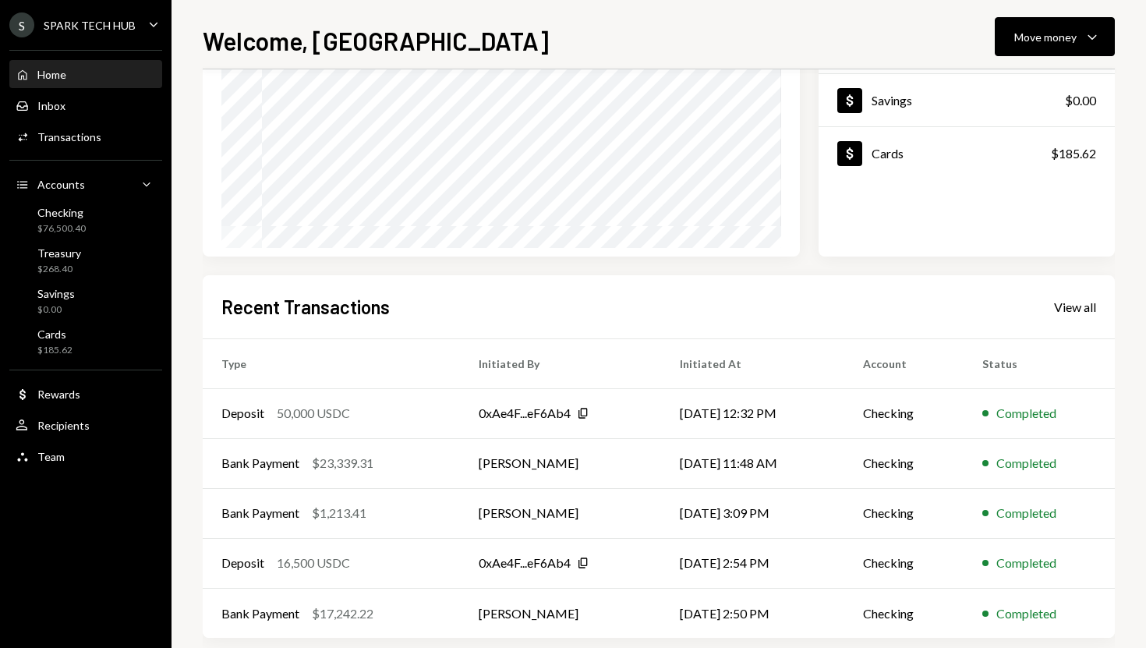
scroll to position [200, 0]
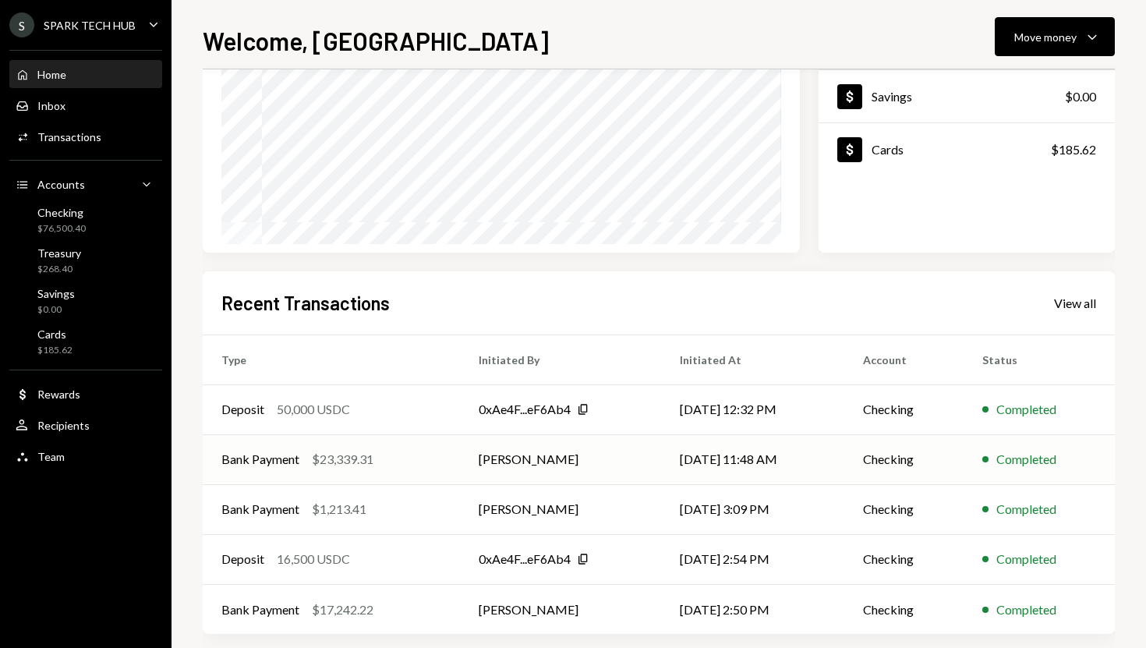
click at [543, 467] on td "[PERSON_NAME]" at bounding box center [560, 459] width 201 height 50
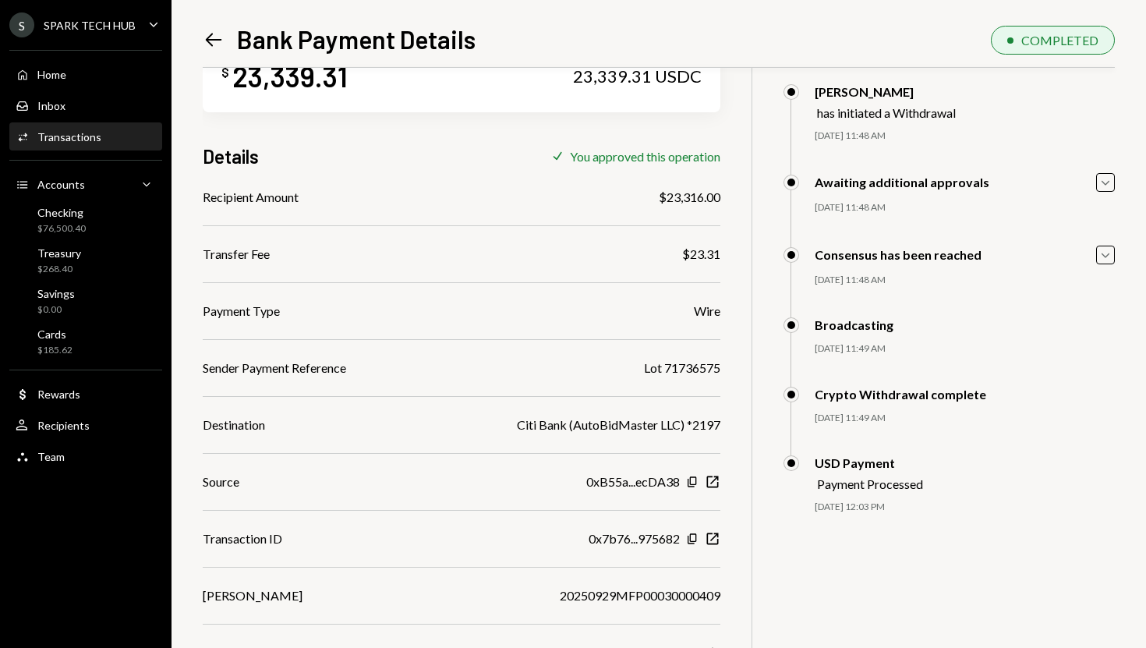
scroll to position [73, 0]
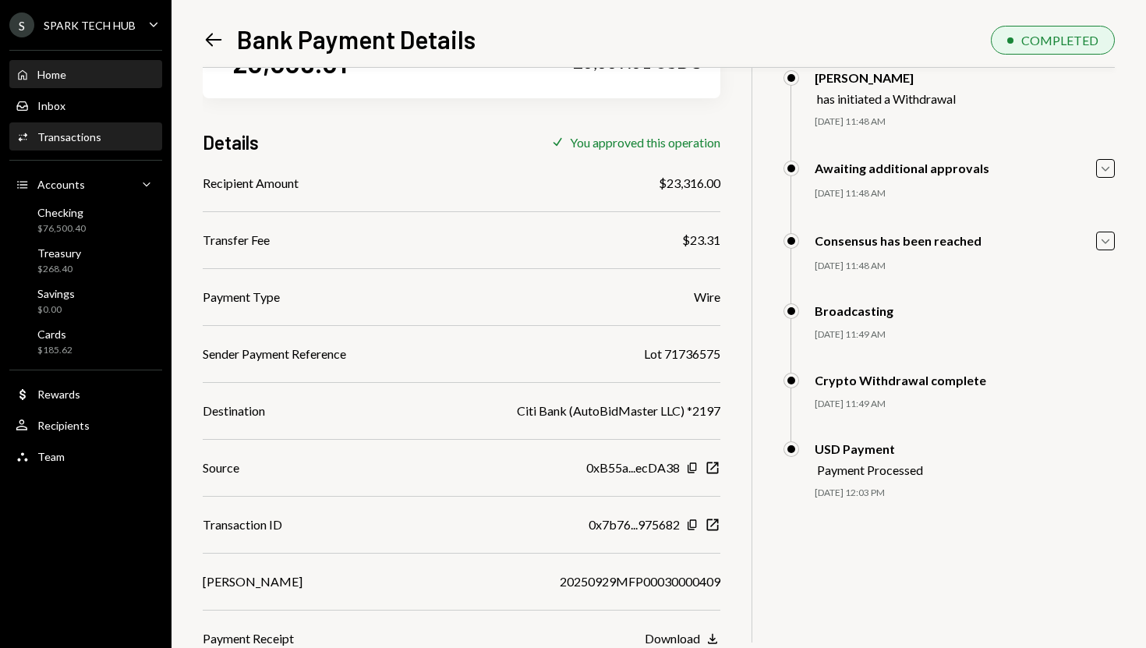
click at [101, 72] on div "Home Home" at bounding box center [86, 75] width 140 height 14
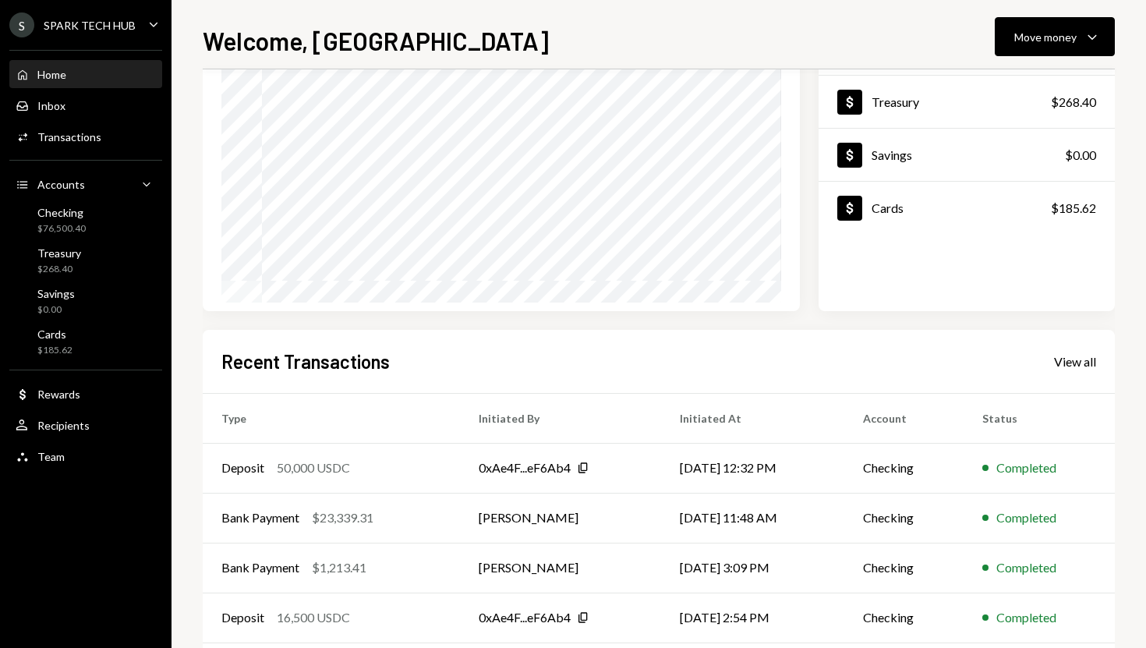
scroll to position [165, 0]
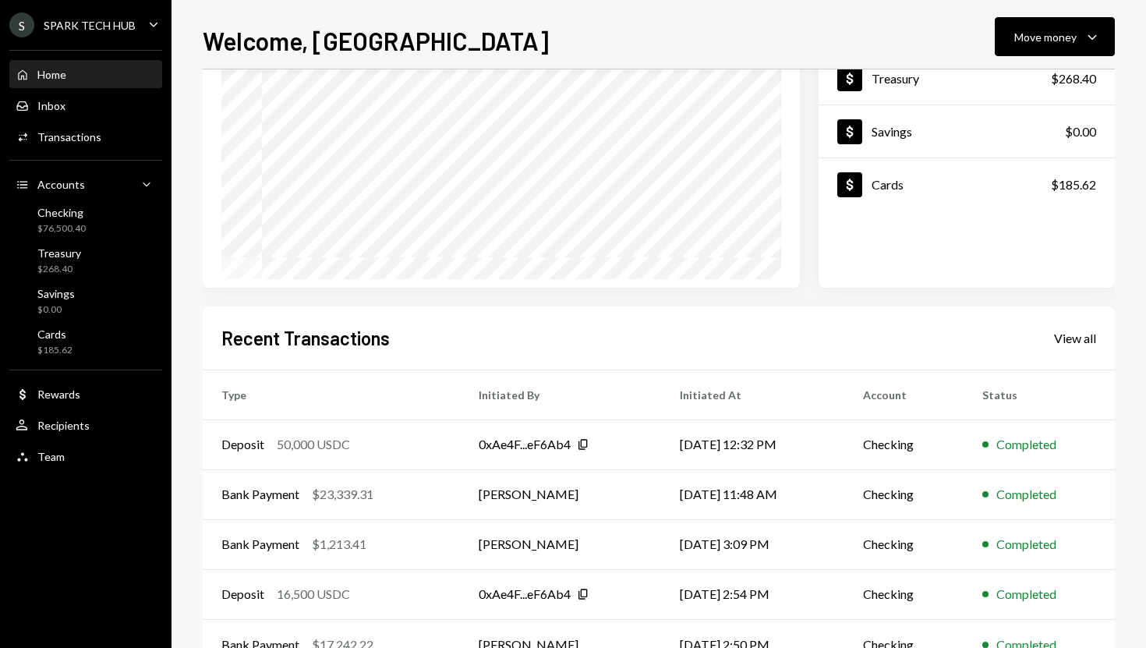
click at [596, 493] on td "[PERSON_NAME]" at bounding box center [560, 494] width 201 height 50
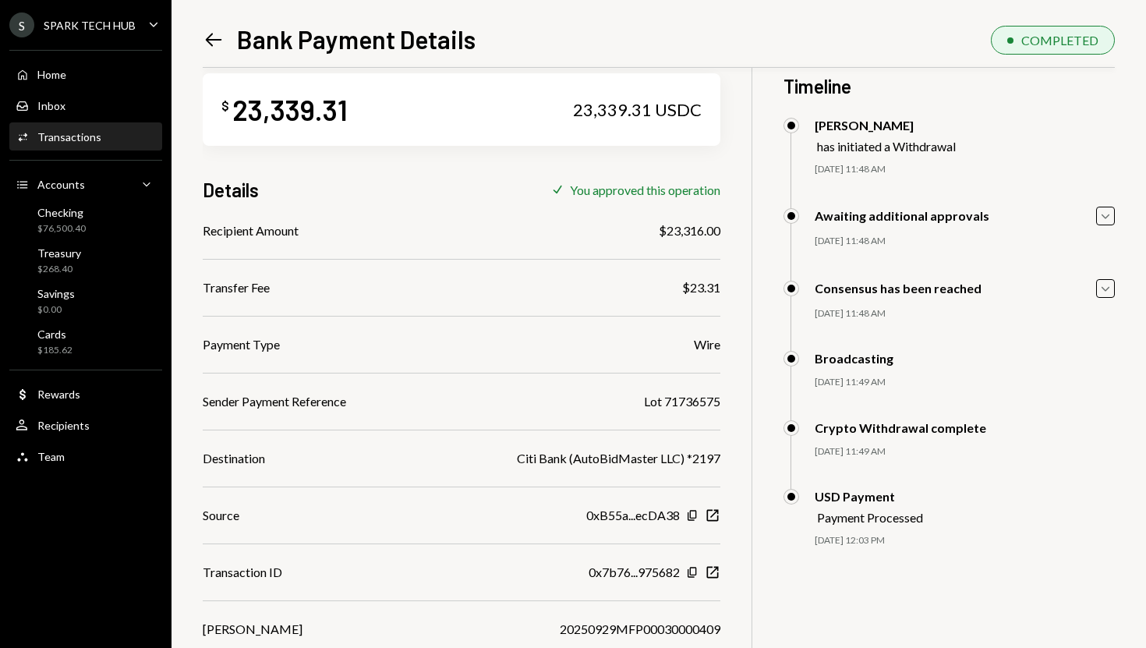
scroll to position [73, 0]
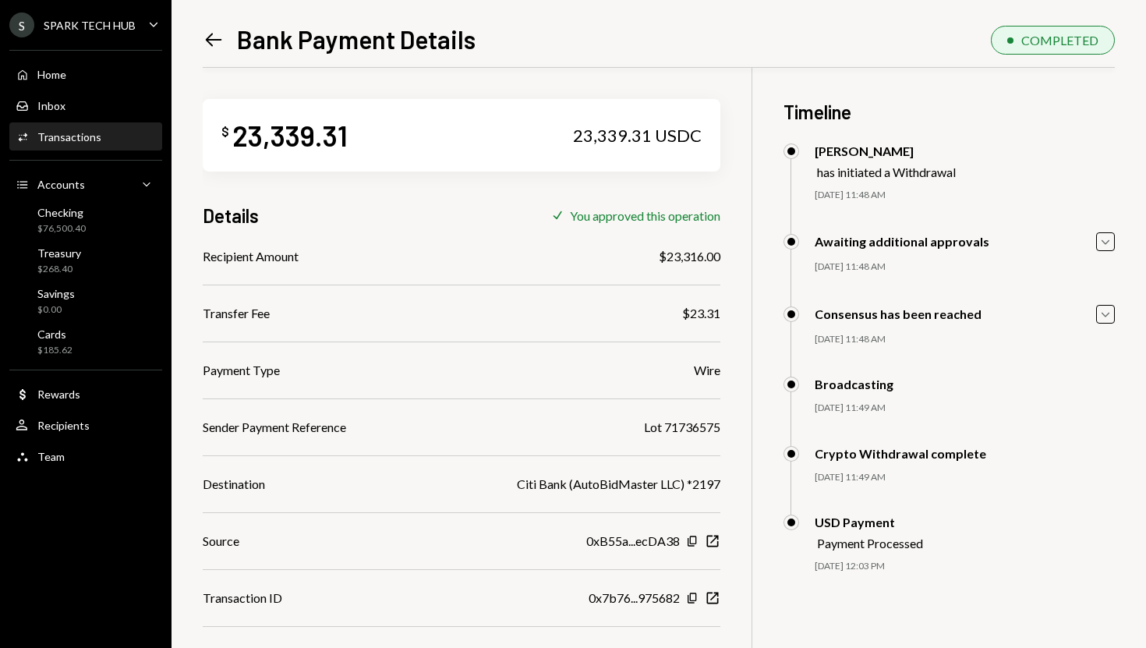
scroll to position [73, 0]
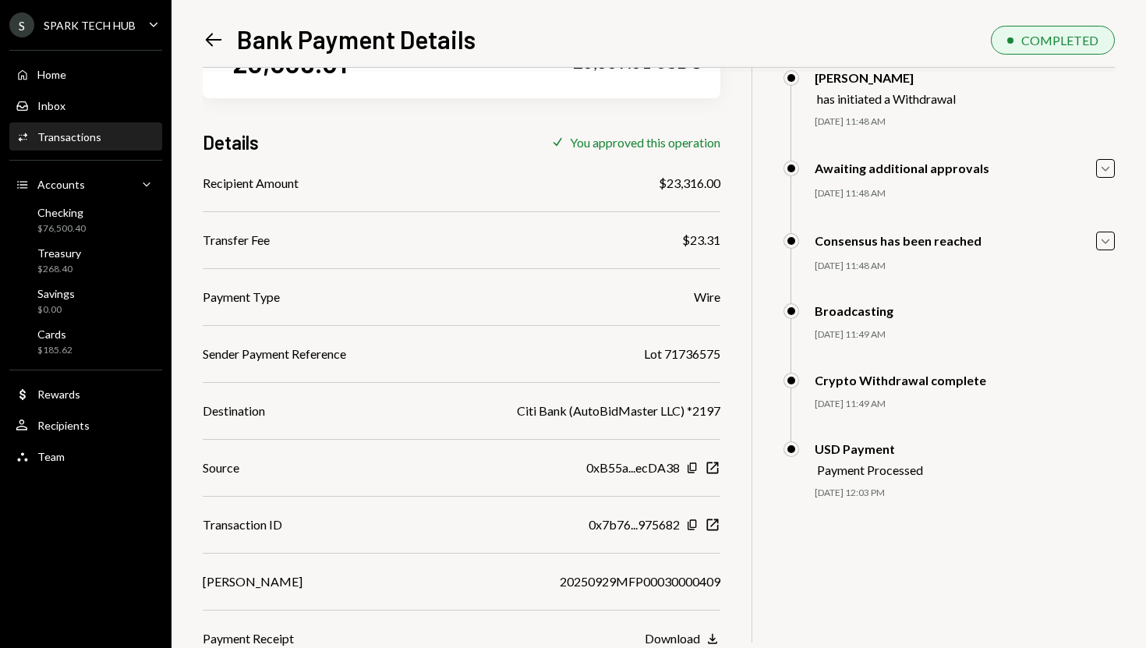
click at [582, 580] on div "20250929MFP00030000409" at bounding box center [640, 581] width 161 height 19
drag, startPoint x: 204, startPoint y: 581, endPoint x: 726, endPoint y: 588, distance: 521.5
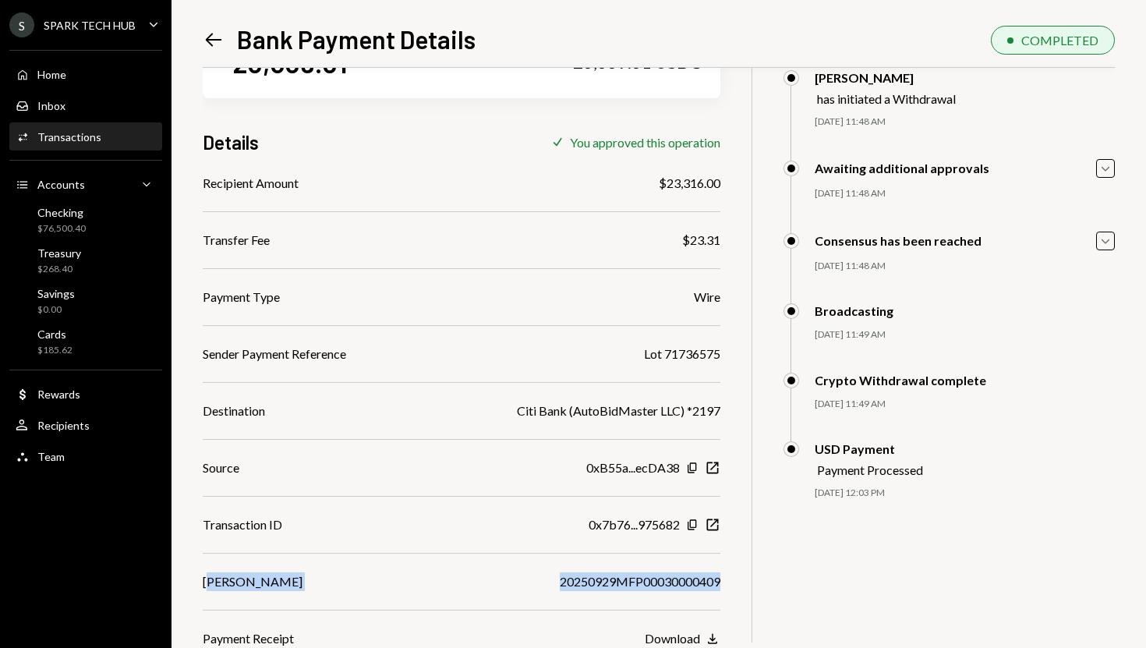
click at [726, 588] on div "$ 23,339.31 23,339.31 USDC Details Check You approved this operation Recipient …" at bounding box center [659, 321] width 912 height 653
copy div "MAD 20250929MFP00030000409"
click at [209, 567] on div "Recipient Amount $23,316.00 Transfer Fee $23.31 Payment Type Wire Sender Paymen…" at bounding box center [462, 411] width 518 height 474
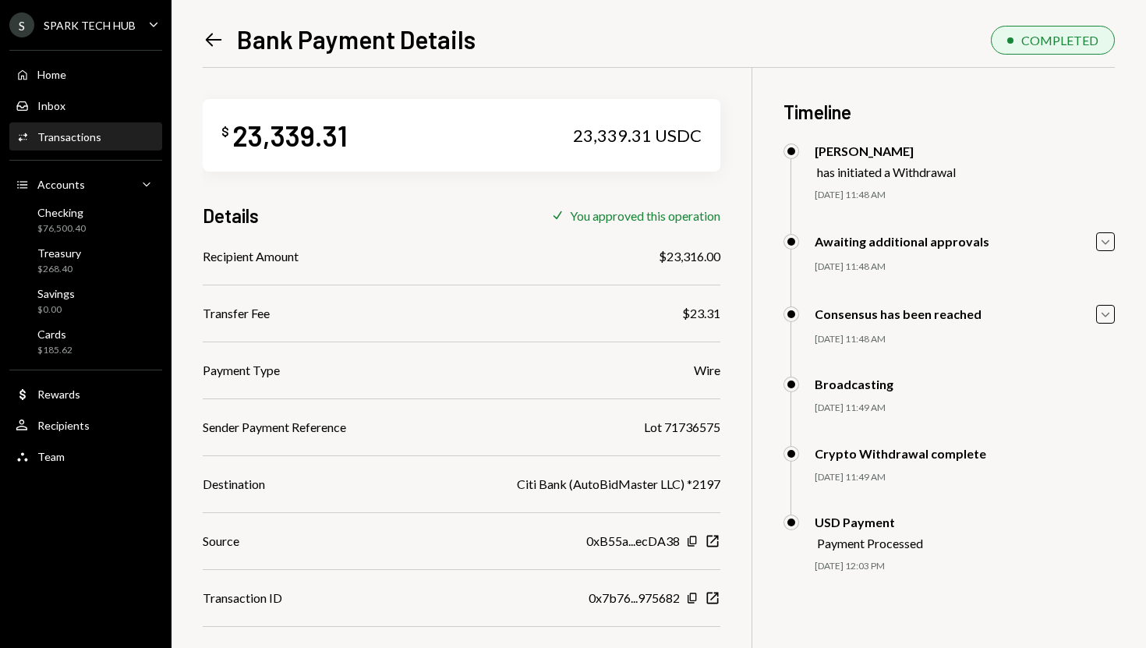
click at [101, 149] on div "Activities Transactions" at bounding box center [86, 137] width 140 height 27
